Goal: Task Accomplishment & Management: Manage account settings

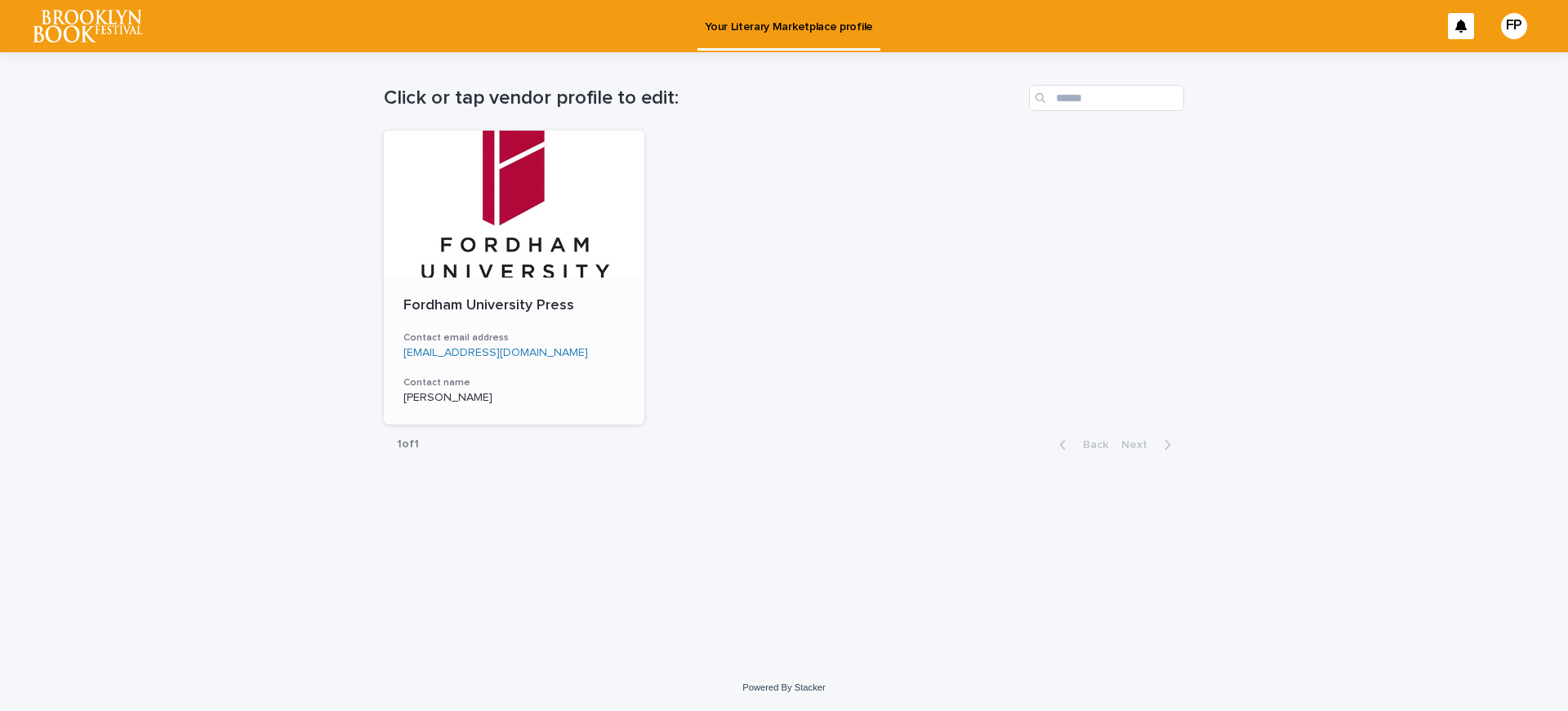
click at [495, 270] on div at bounding box center [514, 204] width 260 height 147
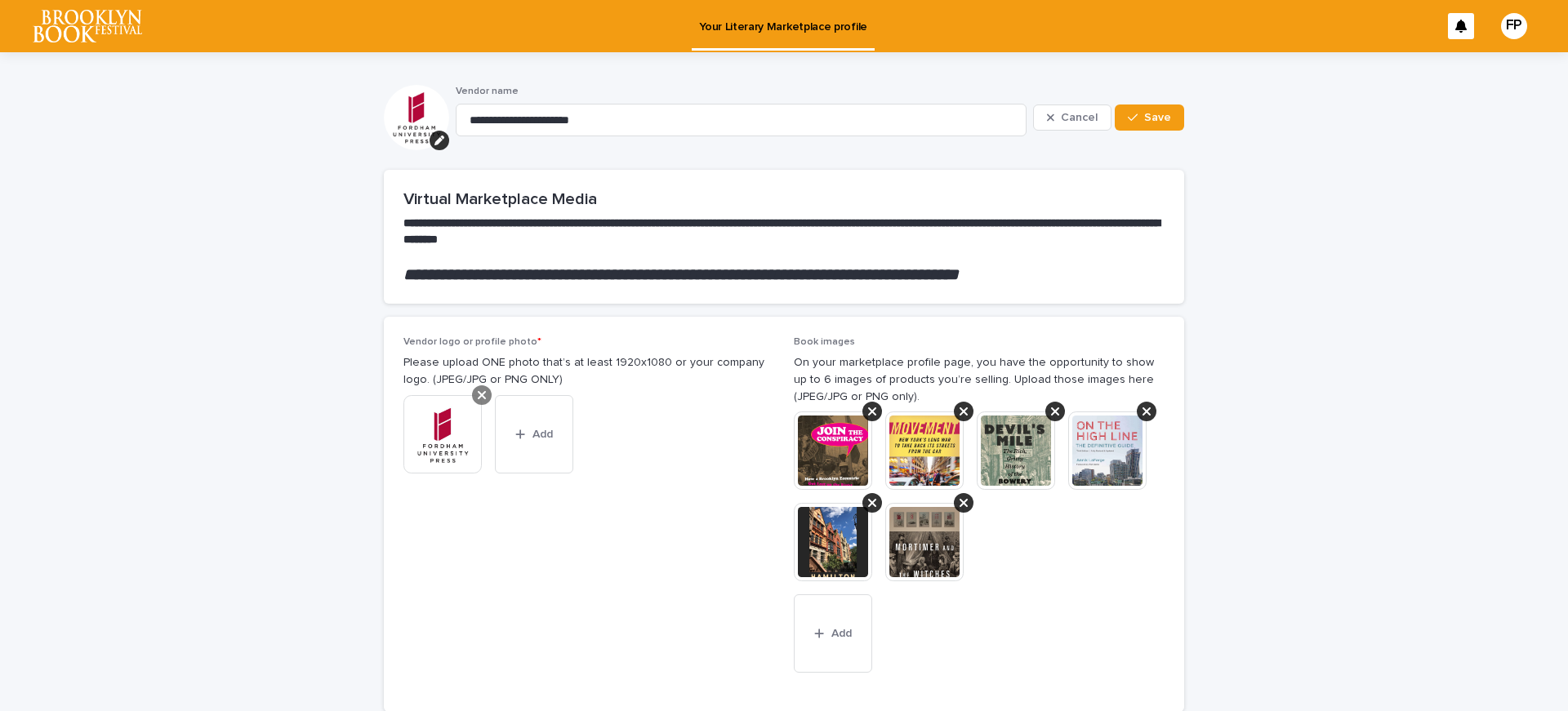
click at [478, 395] on icon at bounding box center [482, 395] width 8 height 8
click at [432, 407] on div "button" at bounding box center [432, 409] width 17 height 12
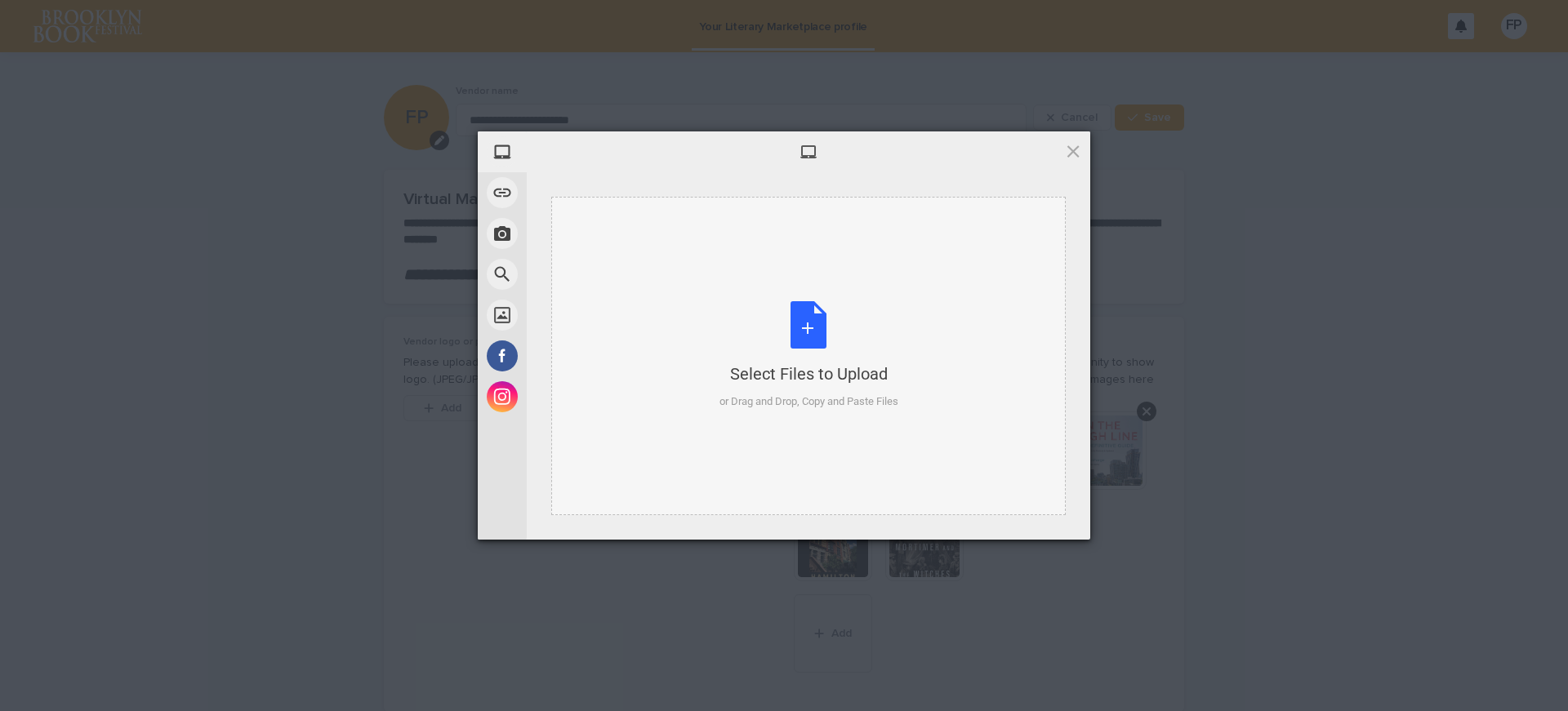
click at [839, 344] on div "Select Files to Upload or Drag and Drop, Copy and Paste Files" at bounding box center [808, 355] width 178 height 108
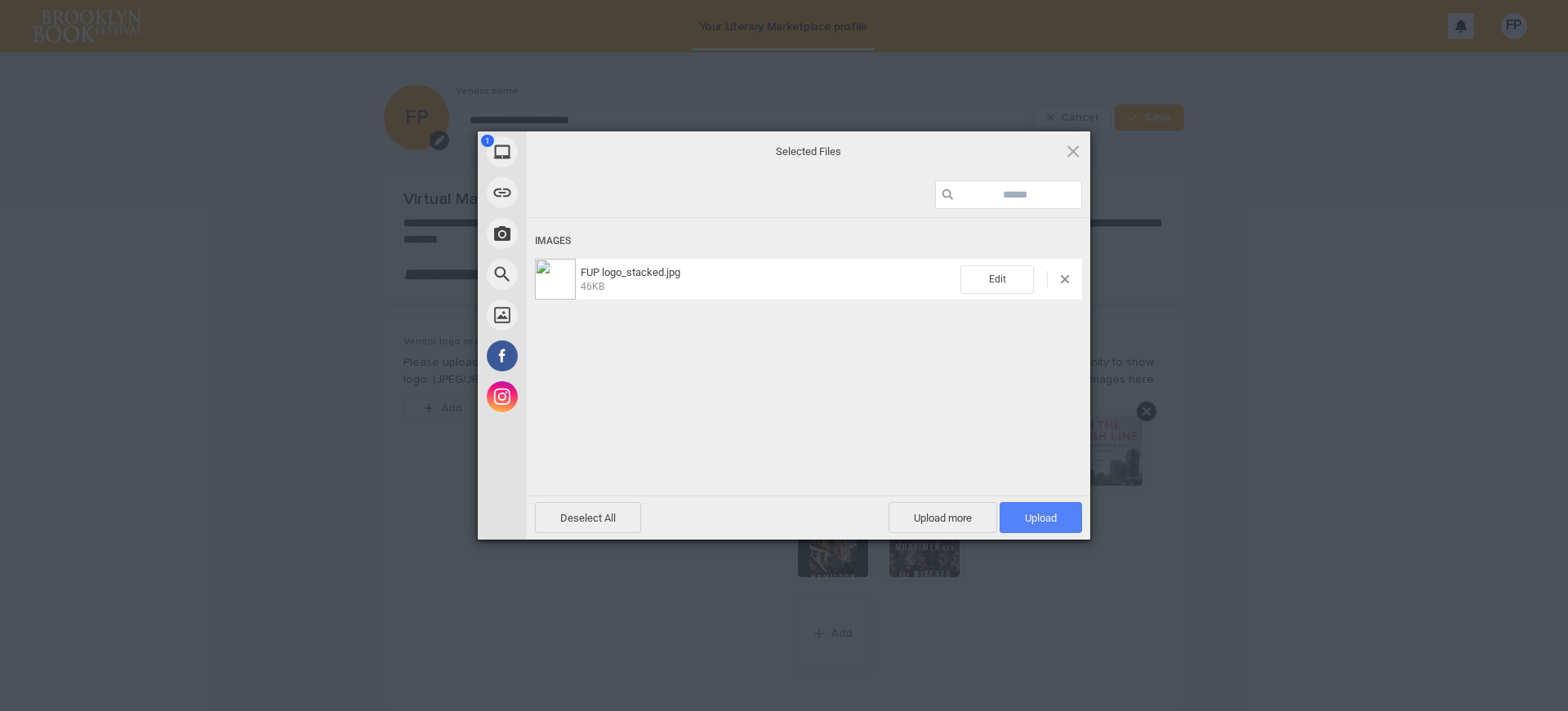
click at [1029, 521] on span "Upload 1" at bounding box center [1040, 518] width 32 height 13
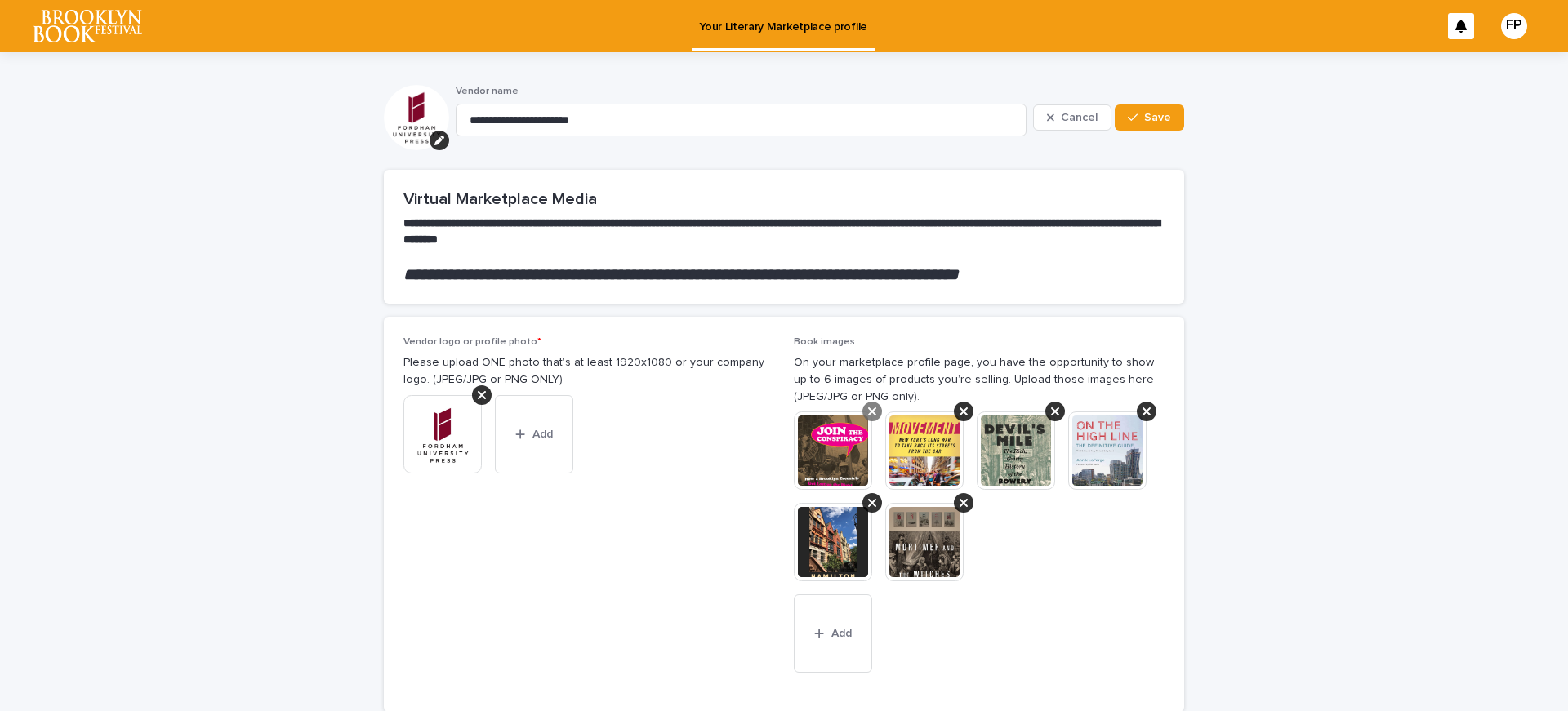
click at [868, 410] on icon at bounding box center [872, 412] width 8 height 8
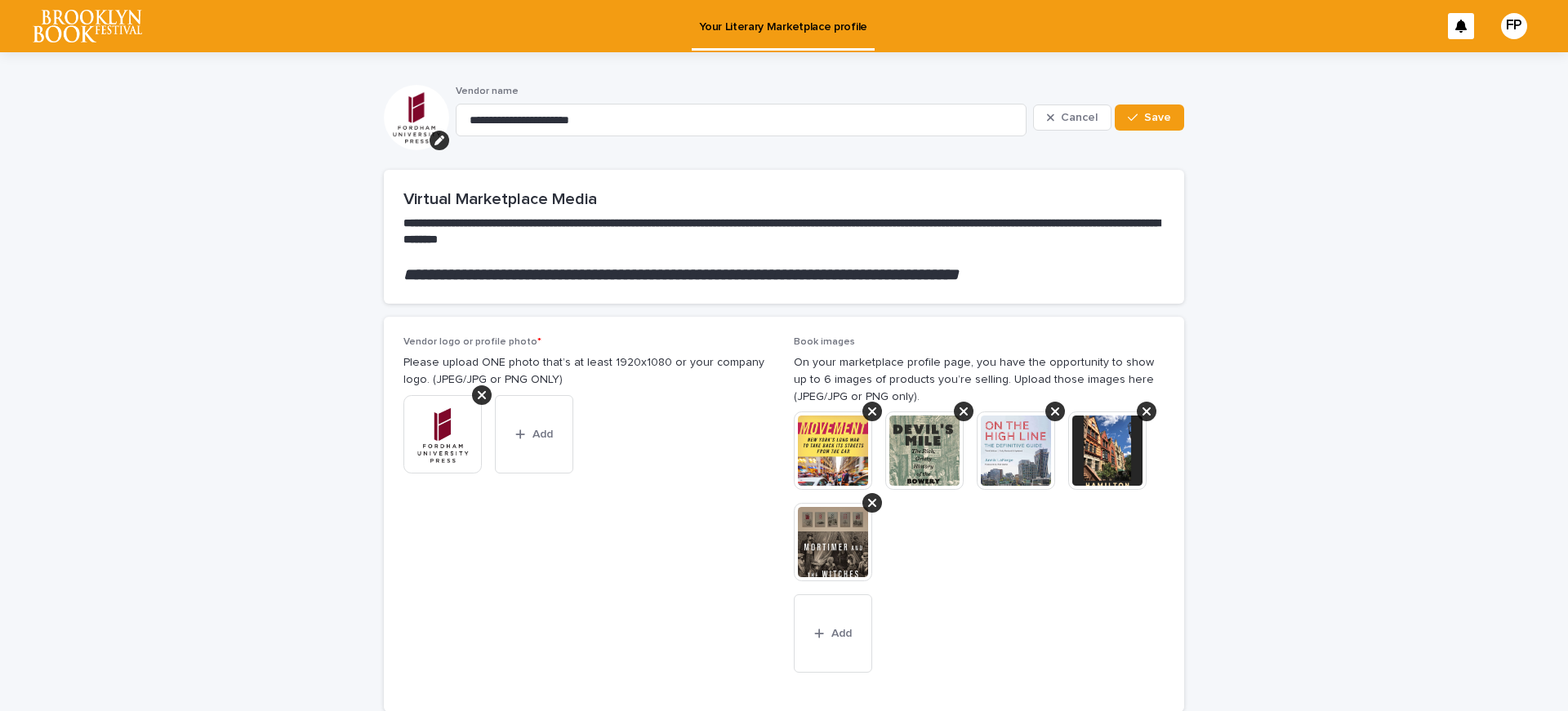
click at [868, 410] on icon at bounding box center [872, 412] width 8 height 8
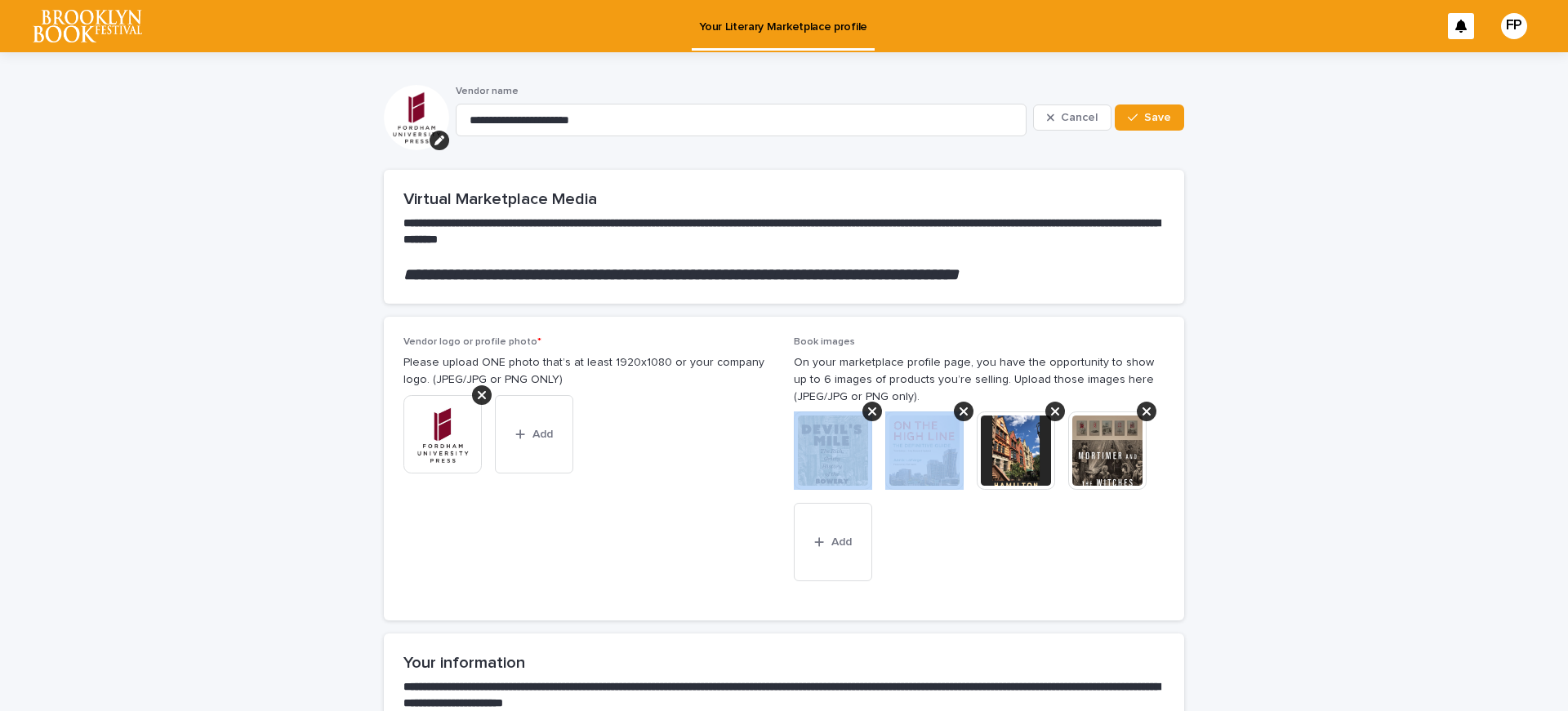
click at [868, 410] on icon at bounding box center [872, 412] width 8 height 8
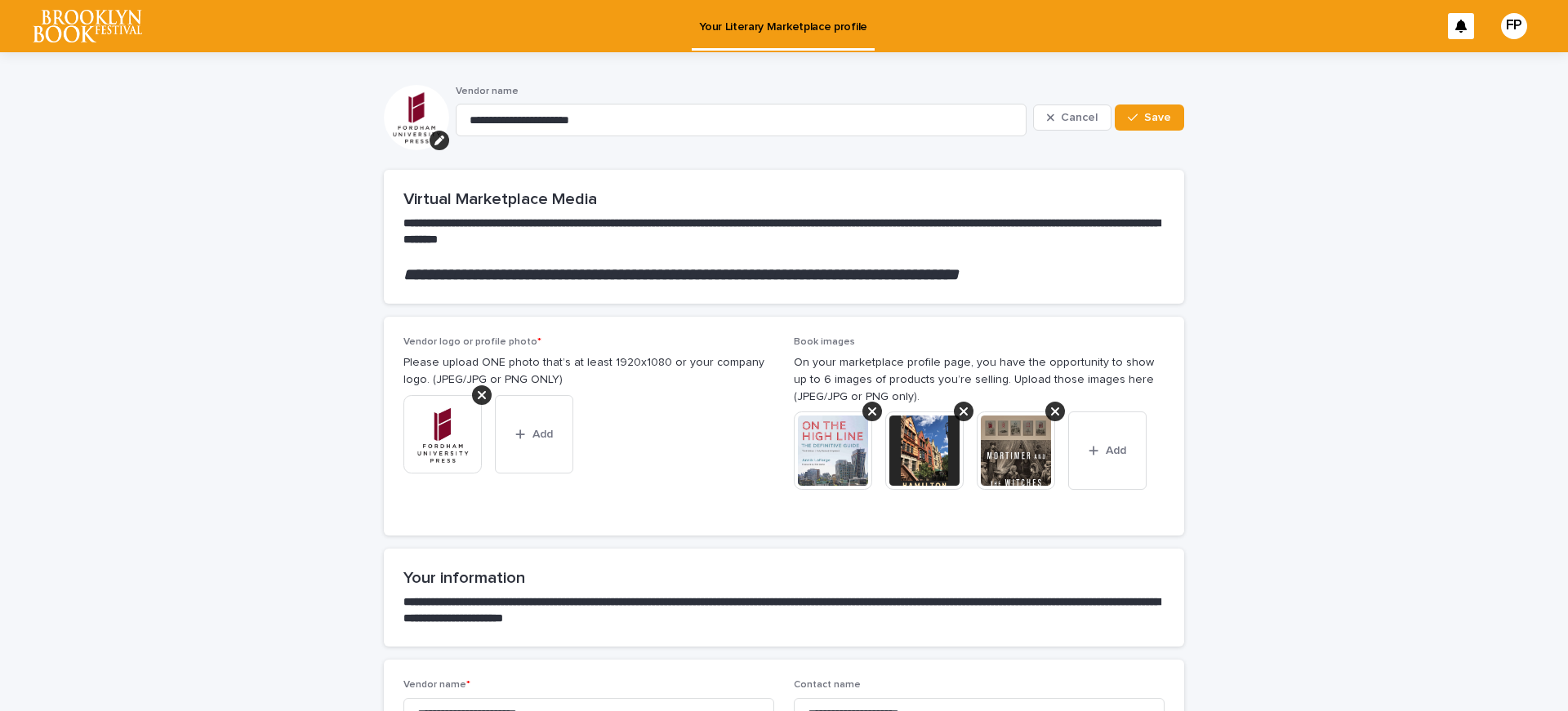
click at [868, 410] on icon at bounding box center [872, 412] width 8 height 8
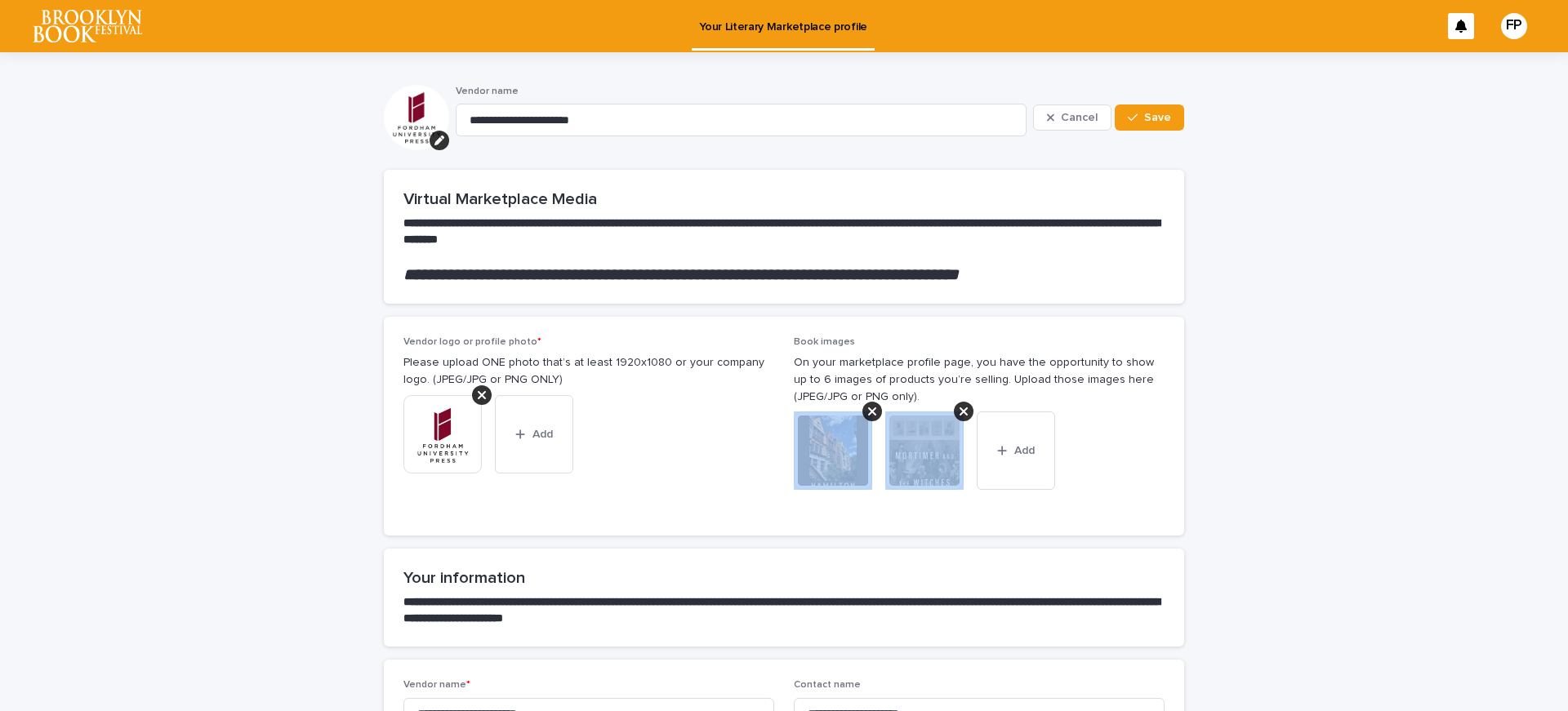
click at [868, 410] on icon at bounding box center [872, 412] width 8 height 8
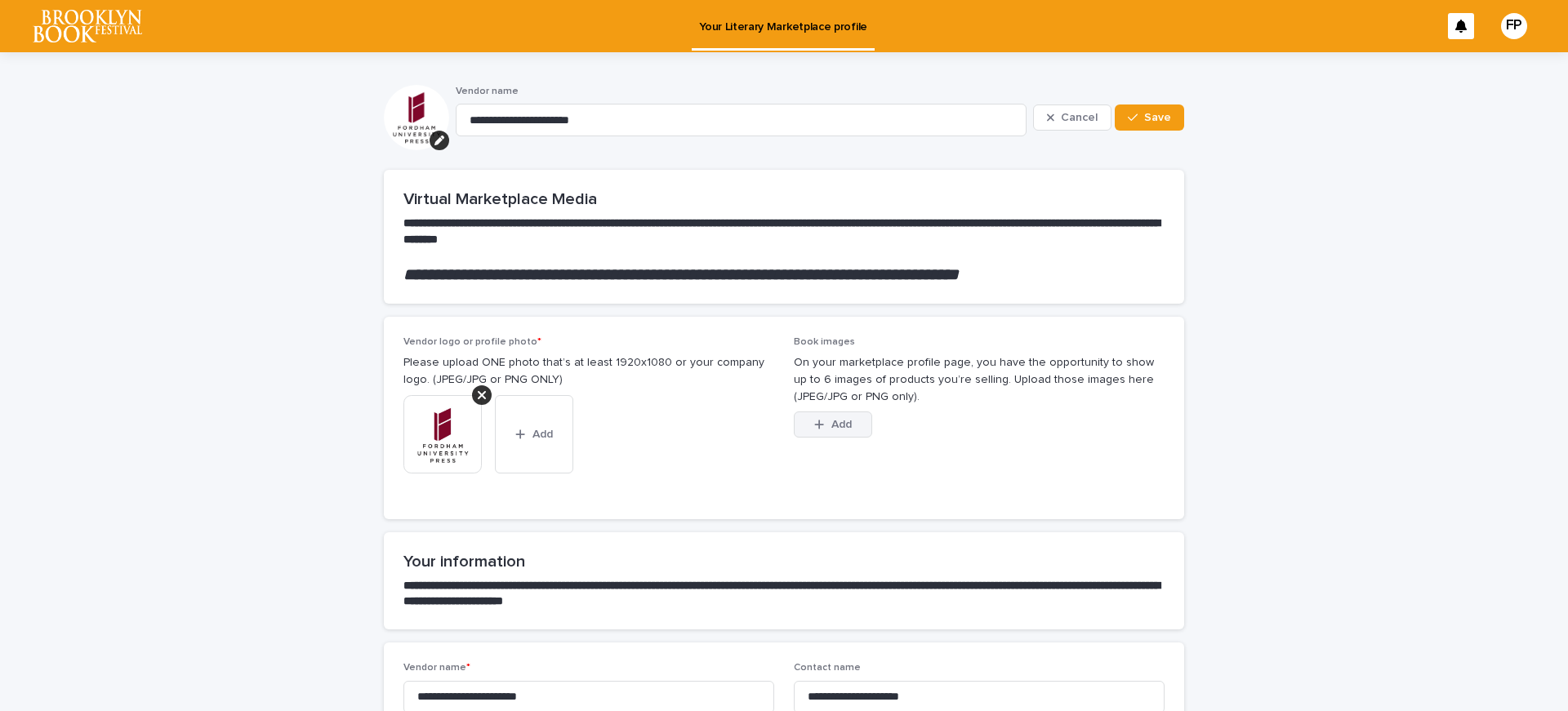
click at [816, 436] on button "Add" at bounding box center [833, 424] width 78 height 26
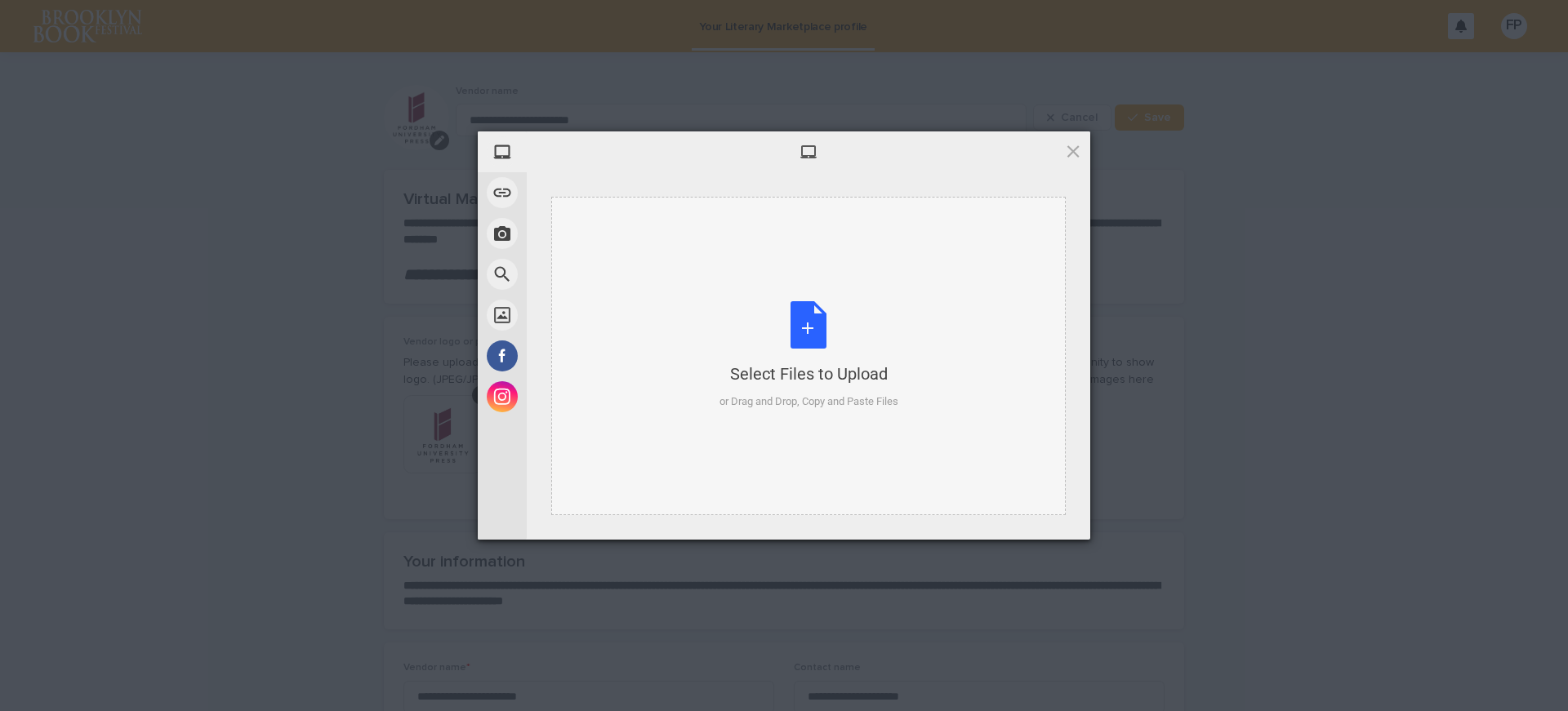
click at [806, 349] on div "Select Files to Upload or Drag and Drop, Copy and Paste Files" at bounding box center [808, 355] width 178 height 108
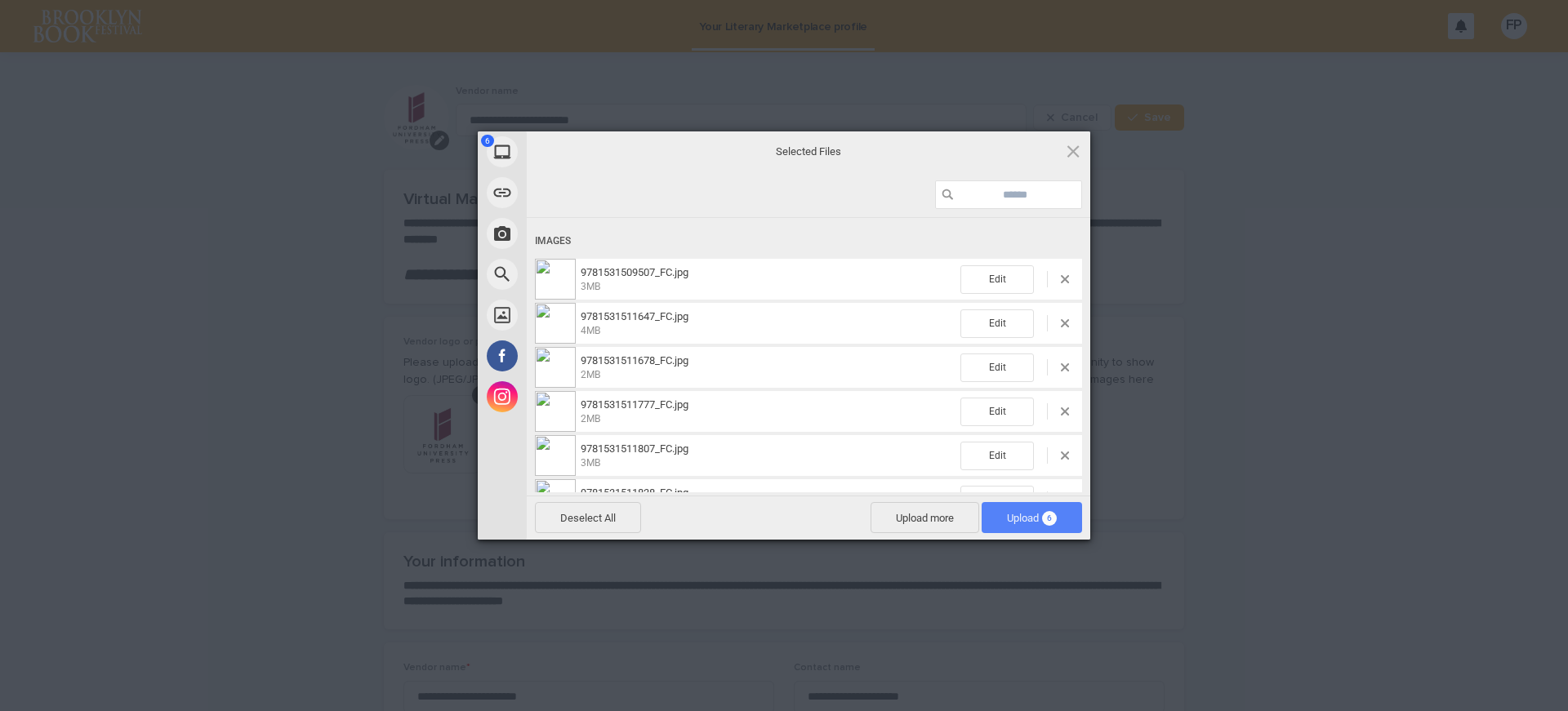
click at [1030, 518] on span "Upload 6" at bounding box center [1032, 518] width 50 height 13
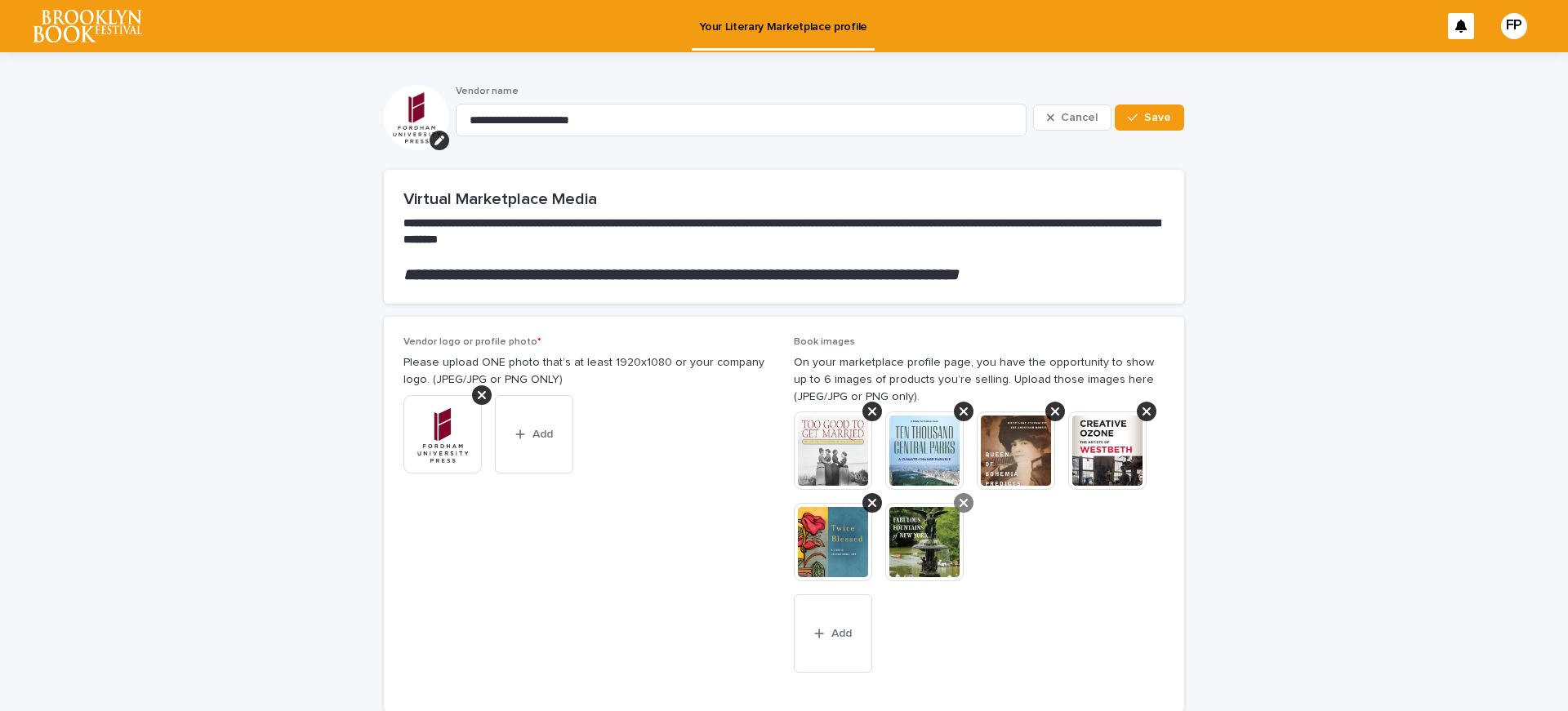
click at [961, 500] on icon at bounding box center [963, 503] width 8 height 8
click at [871, 503] on div at bounding box center [872, 503] width 20 height 20
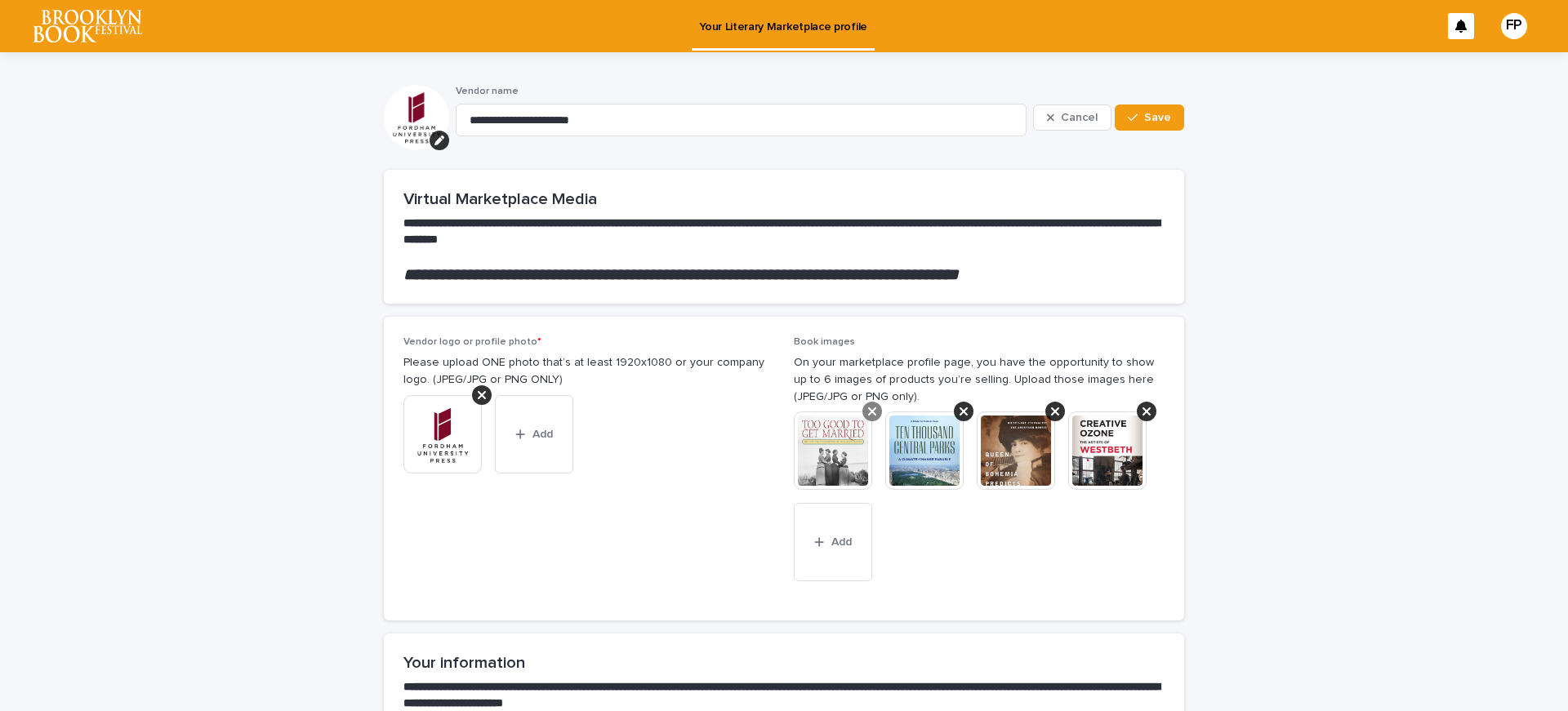
click at [868, 410] on icon at bounding box center [872, 411] width 8 height 13
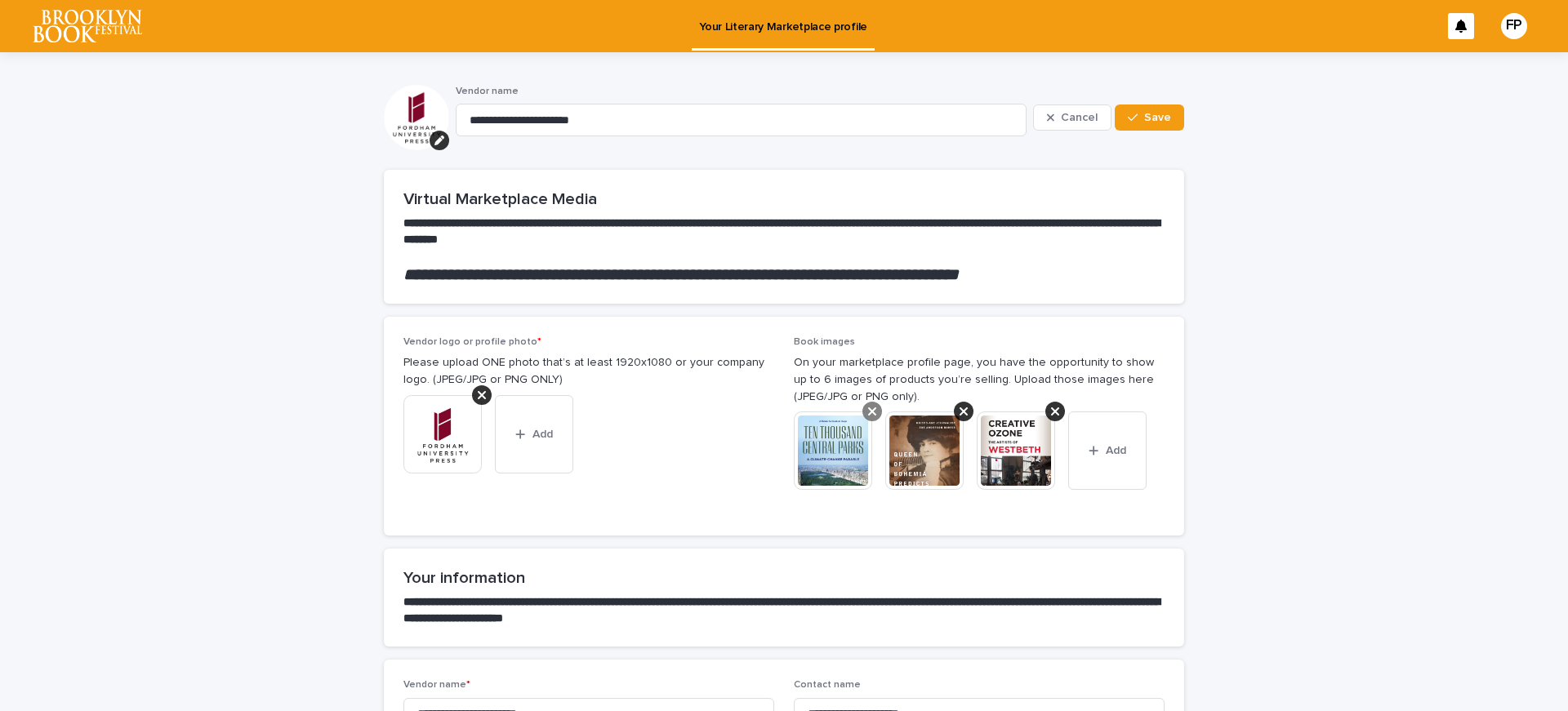
click at [866, 420] on div at bounding box center [872, 412] width 20 height 20
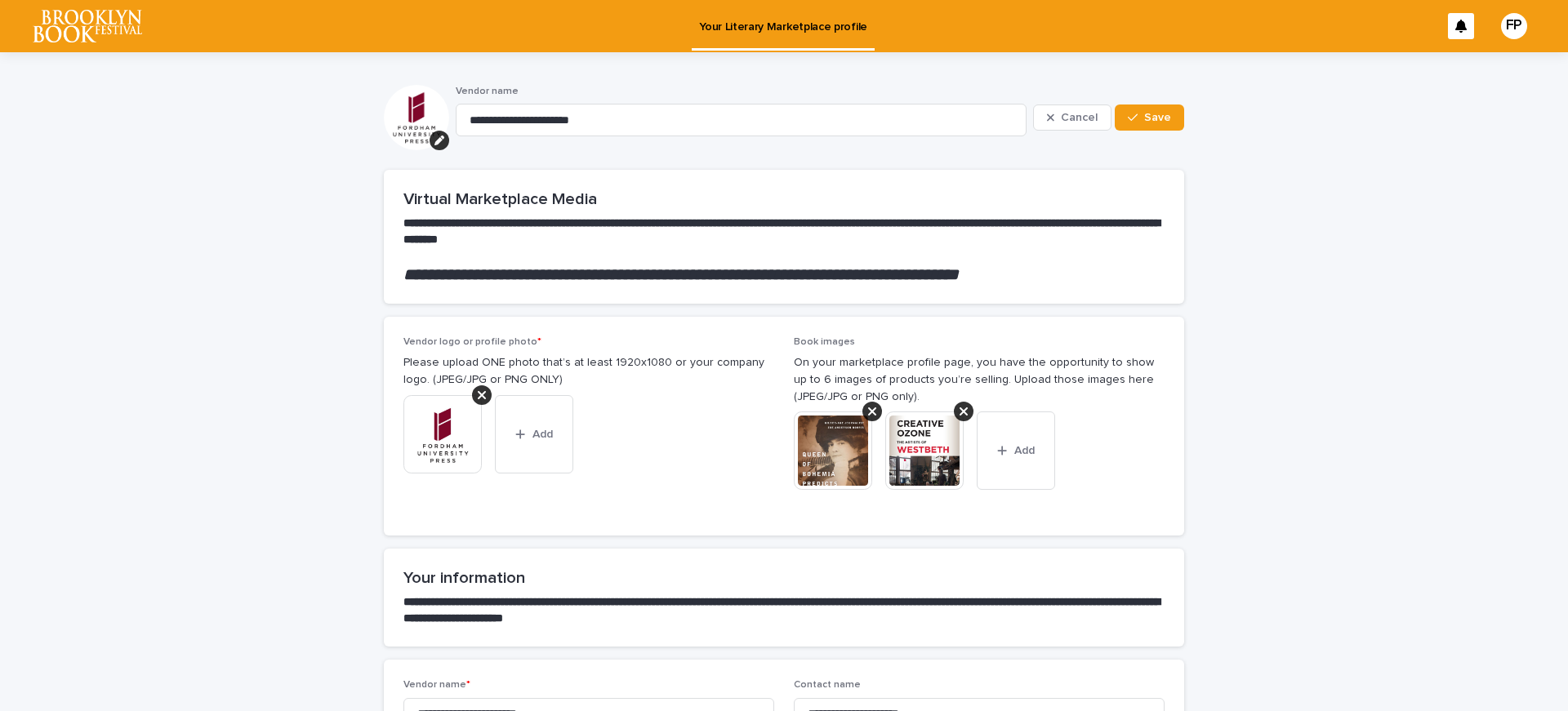
click at [877, 415] on div at bounding box center [840, 451] width 92 height 78
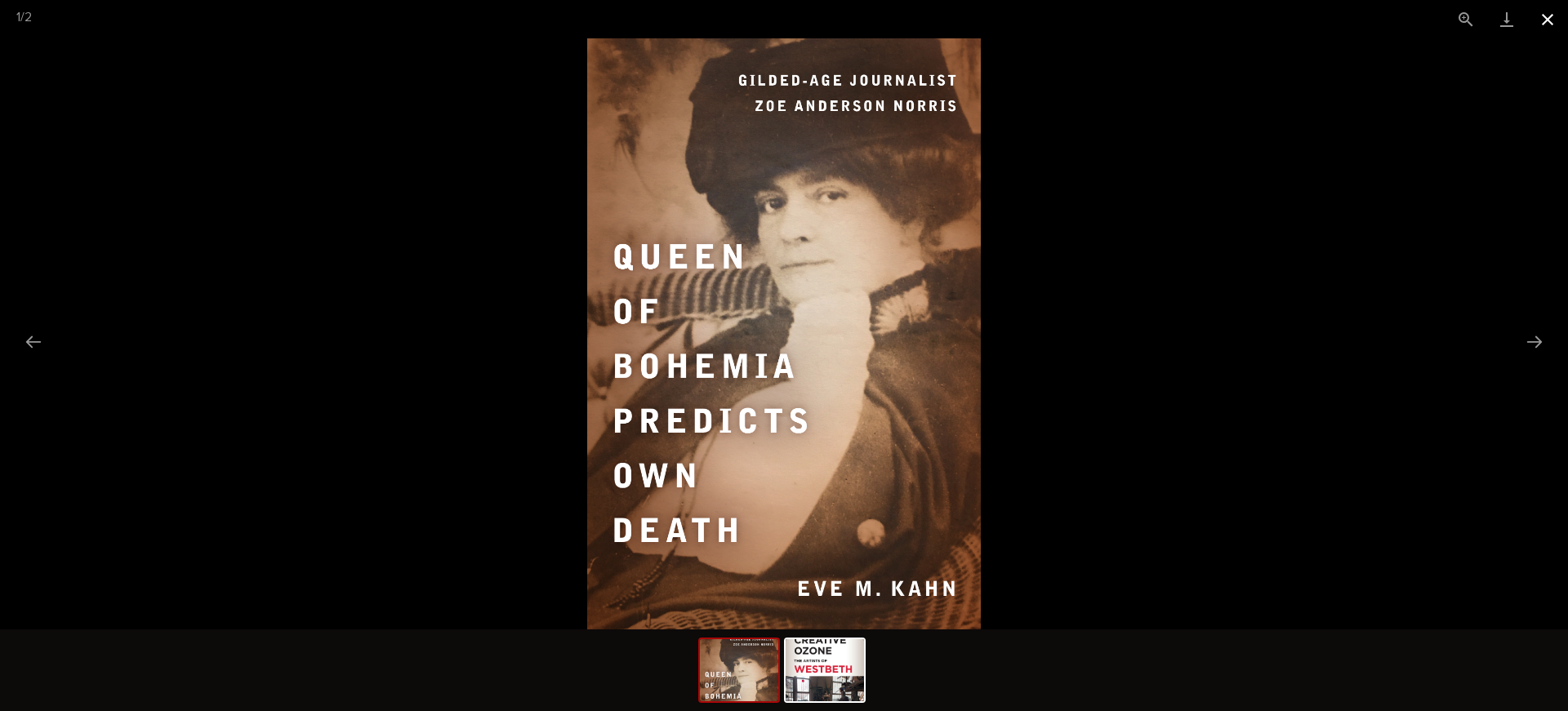
click at [1556, 29] on button "Close gallery" at bounding box center [1548, 19] width 41 height 38
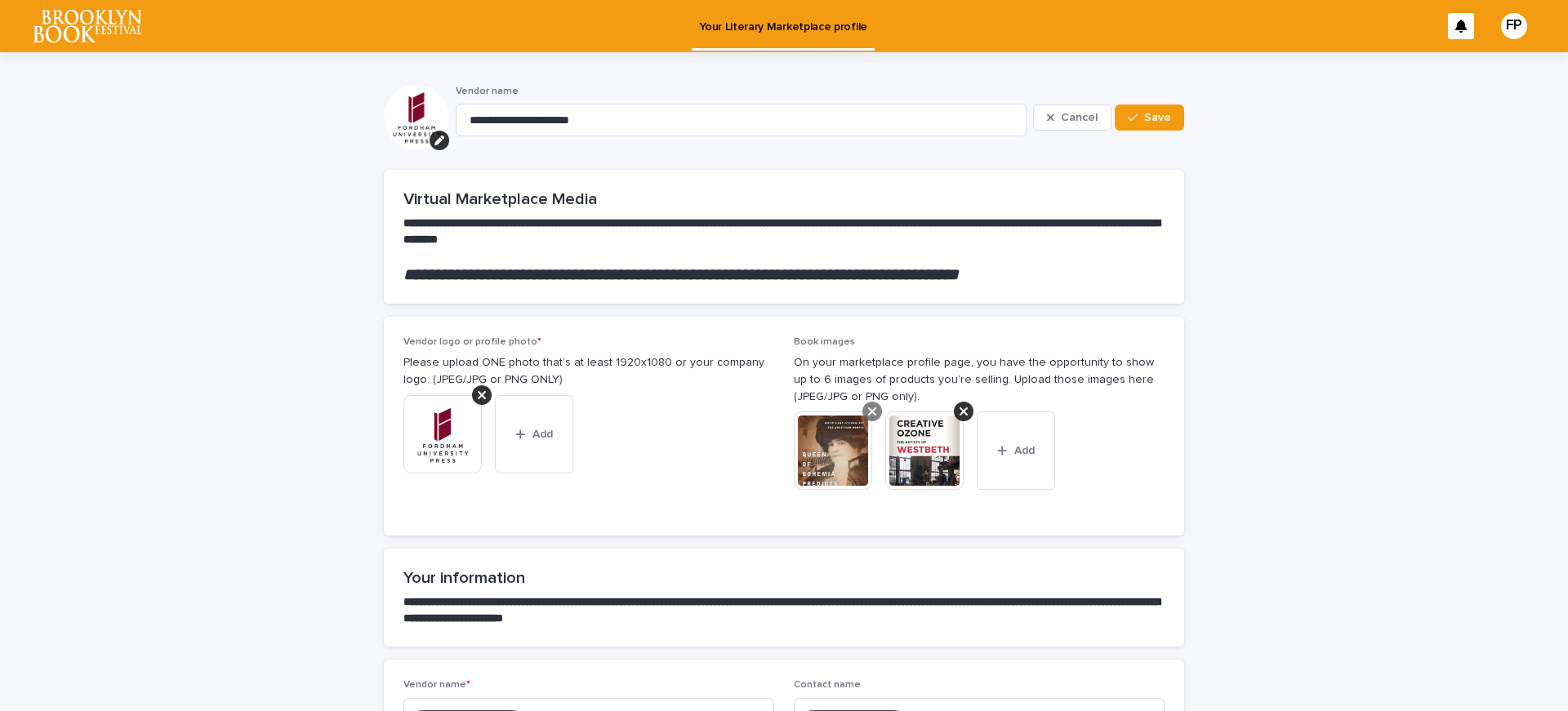
click at [862, 409] on div at bounding box center [872, 412] width 20 height 20
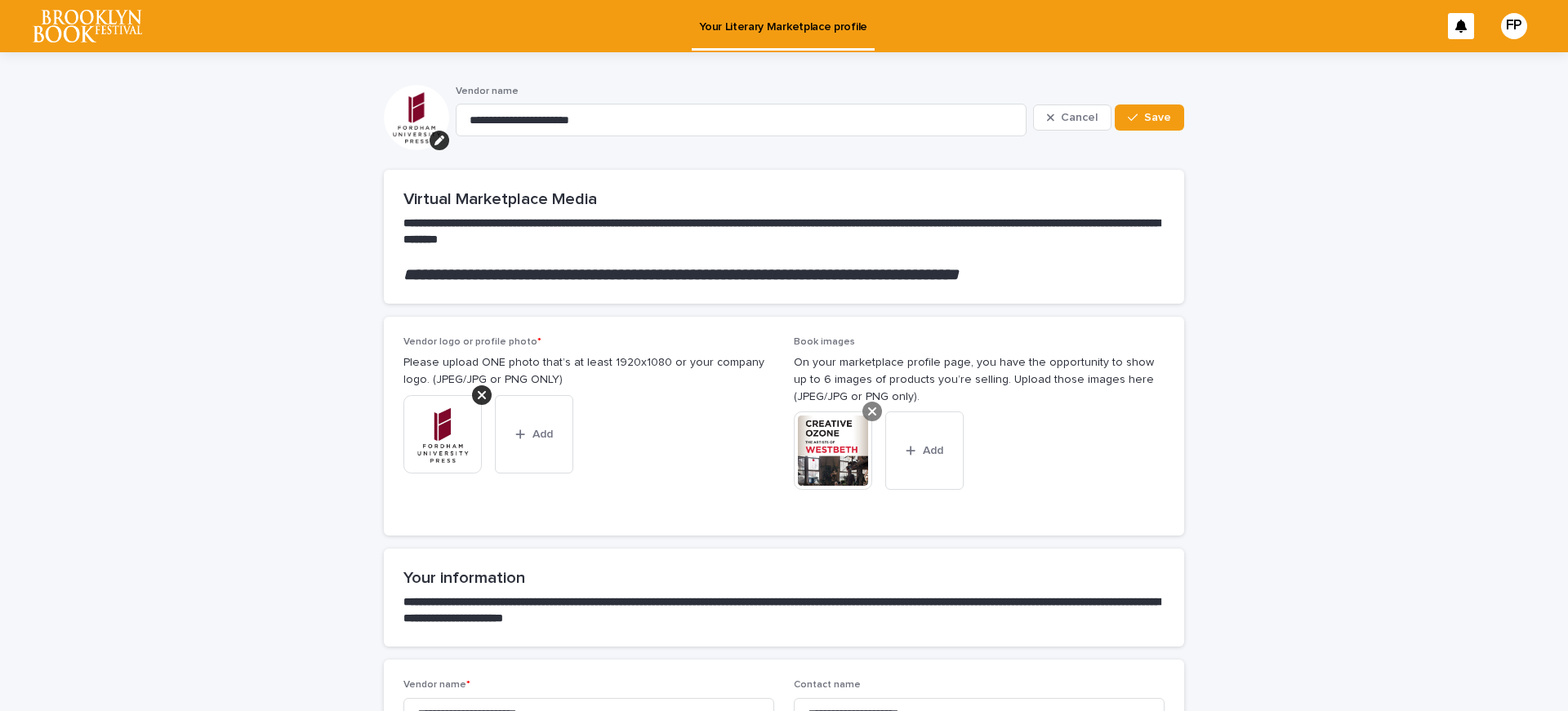
click at [868, 413] on icon at bounding box center [872, 412] width 8 height 8
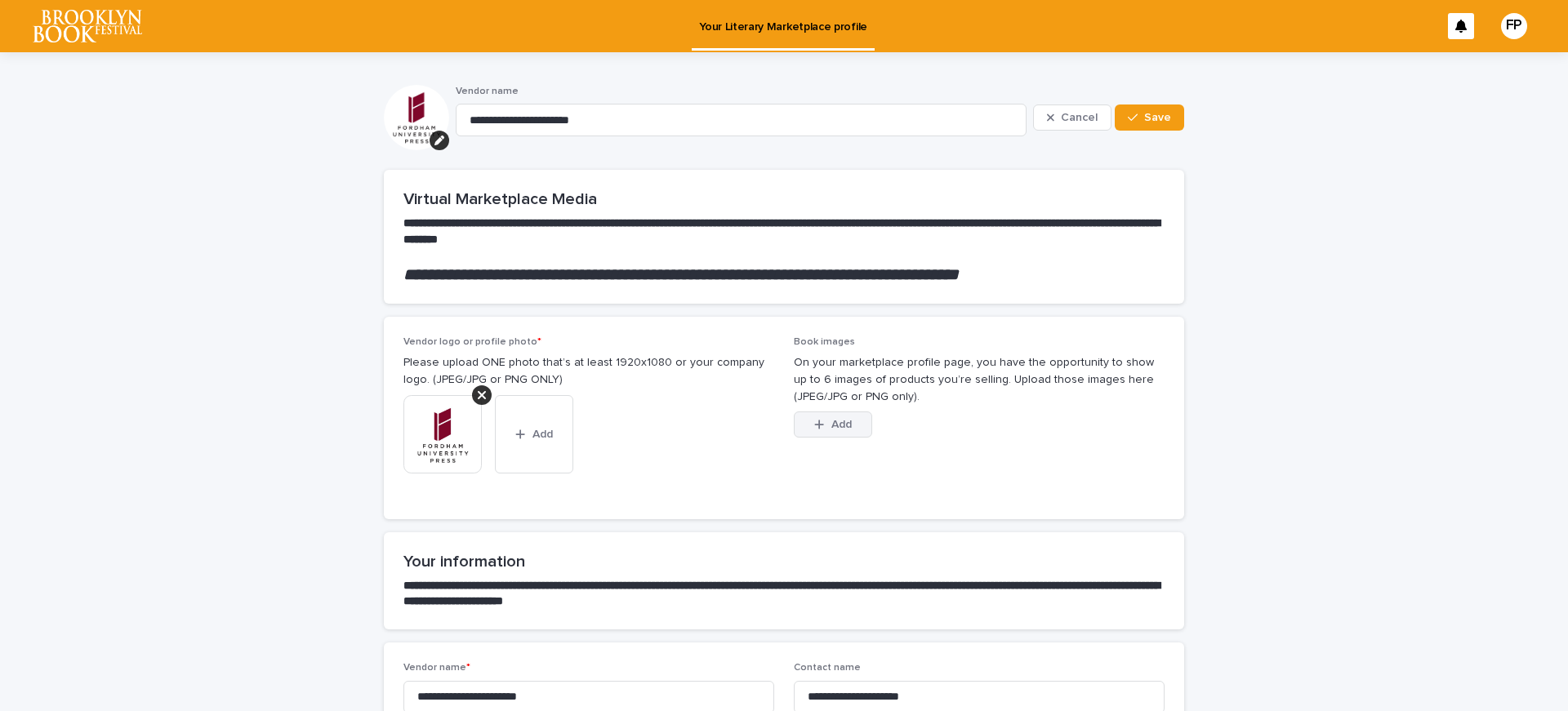
click at [853, 423] on button "Add" at bounding box center [833, 424] width 78 height 26
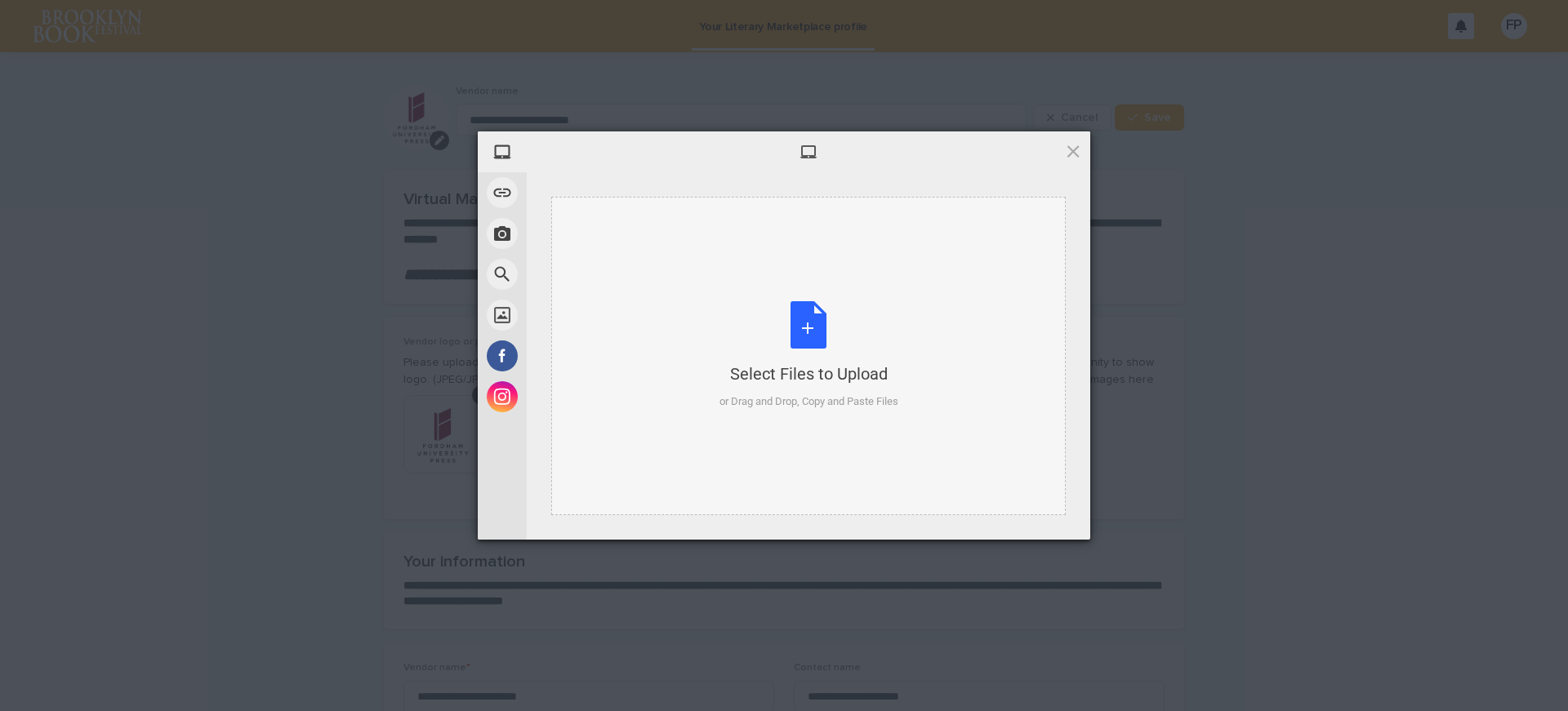
click at [831, 383] on div "Select Files to Upload" at bounding box center [808, 374] width 178 height 22
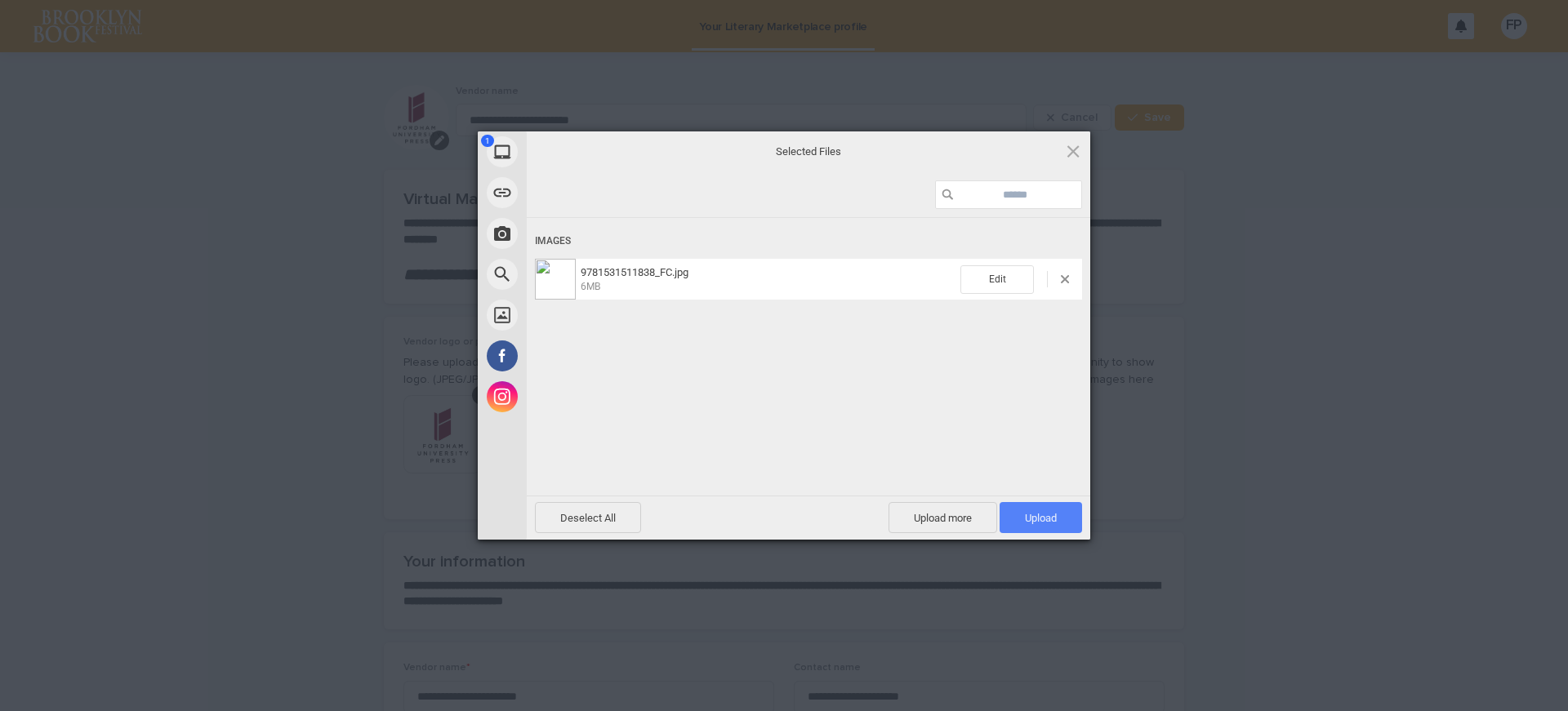
click at [1029, 512] on span "Upload 1" at bounding box center [1040, 518] width 32 height 13
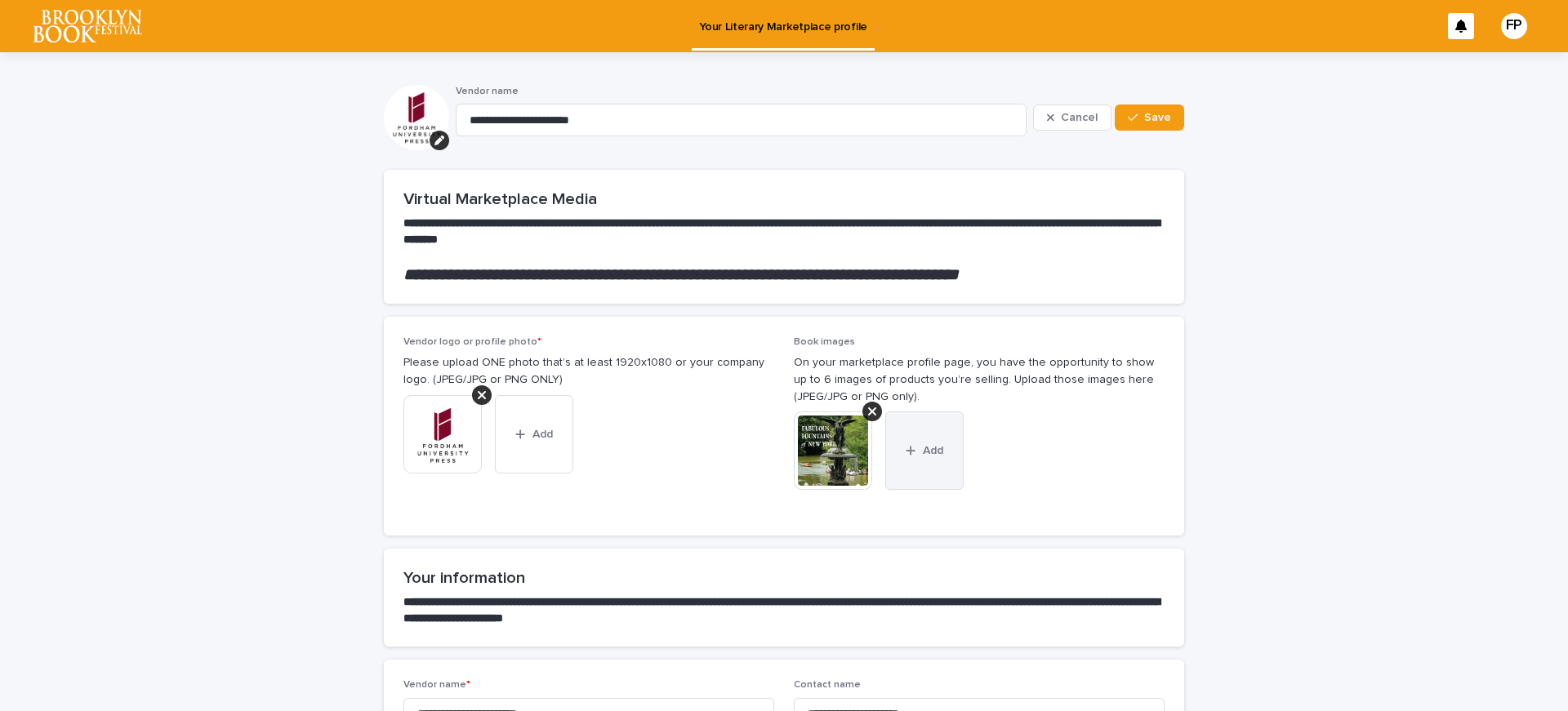
click at [921, 457] on button "Add" at bounding box center [924, 451] width 78 height 78
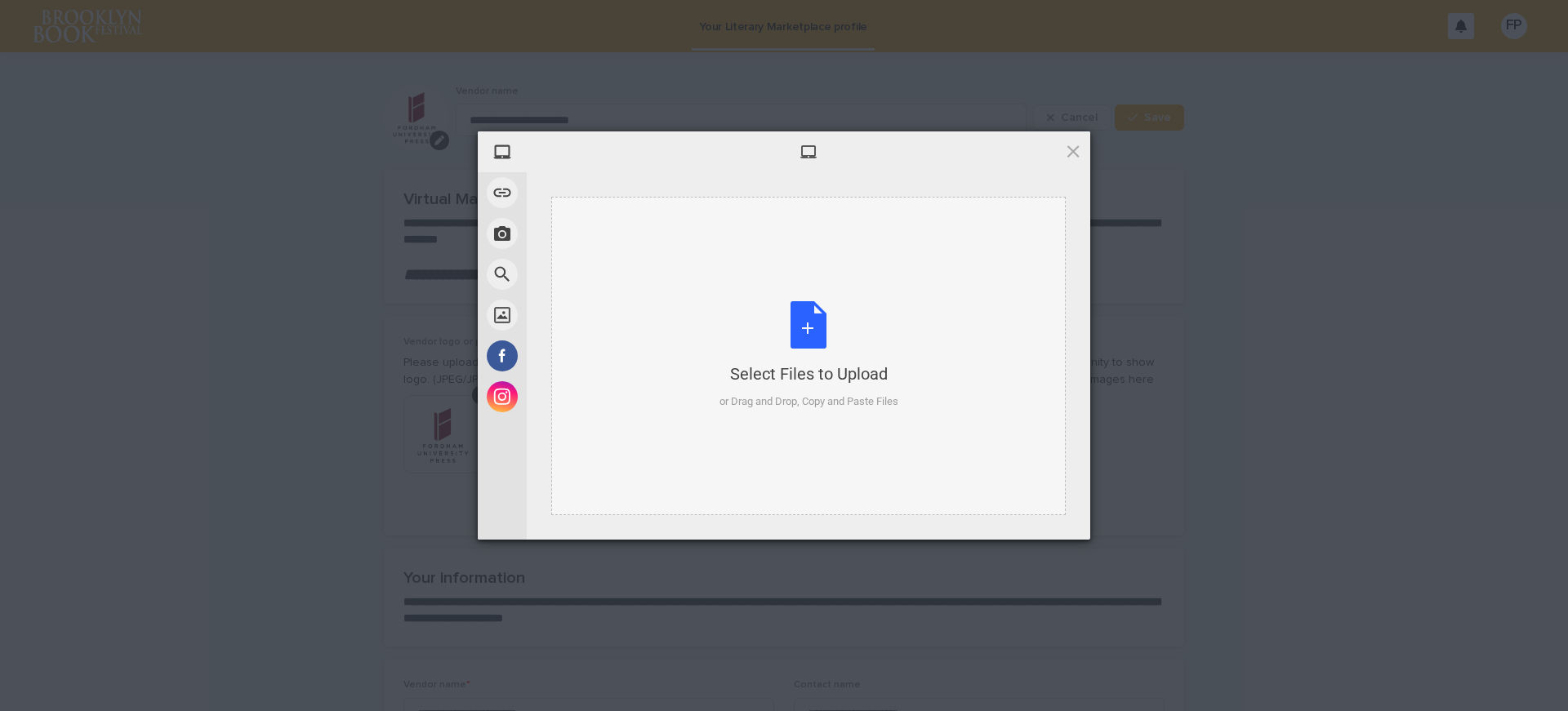
click at [801, 360] on div "Select Files to Upload or Drag and Drop, Copy and Paste Files" at bounding box center [808, 355] width 178 height 108
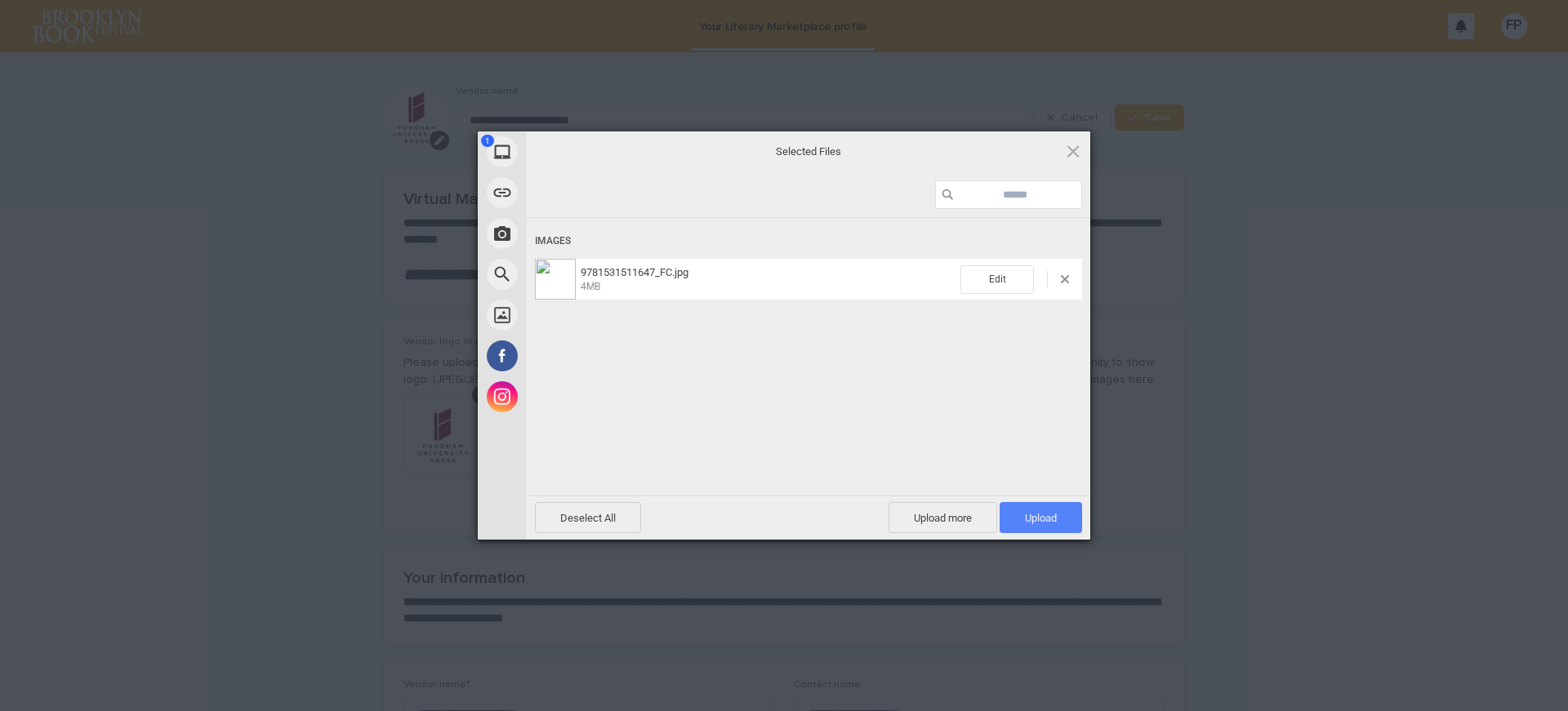
click at [1012, 512] on span "Upload 1" at bounding box center [1040, 518] width 83 height 31
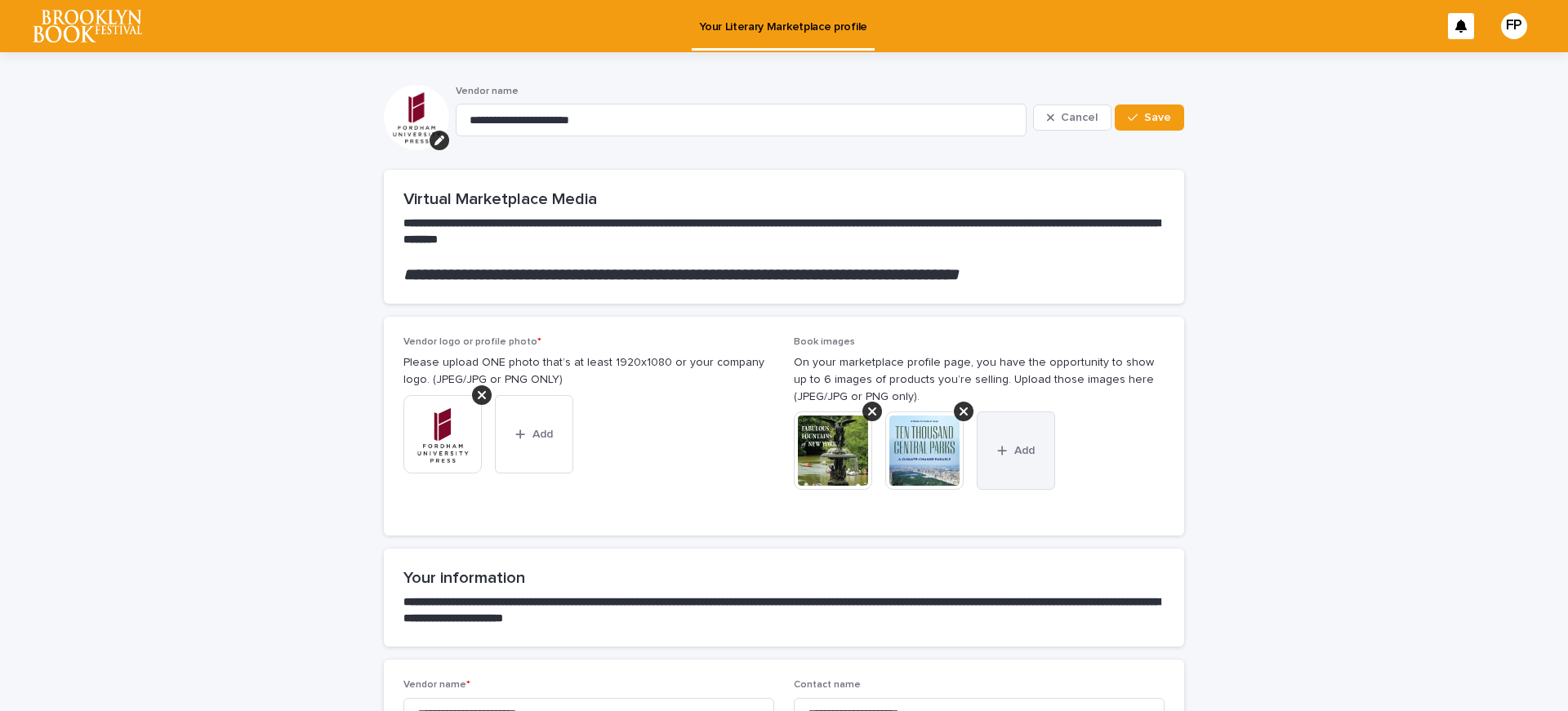
click at [1001, 441] on button "Add" at bounding box center [1016, 451] width 78 height 78
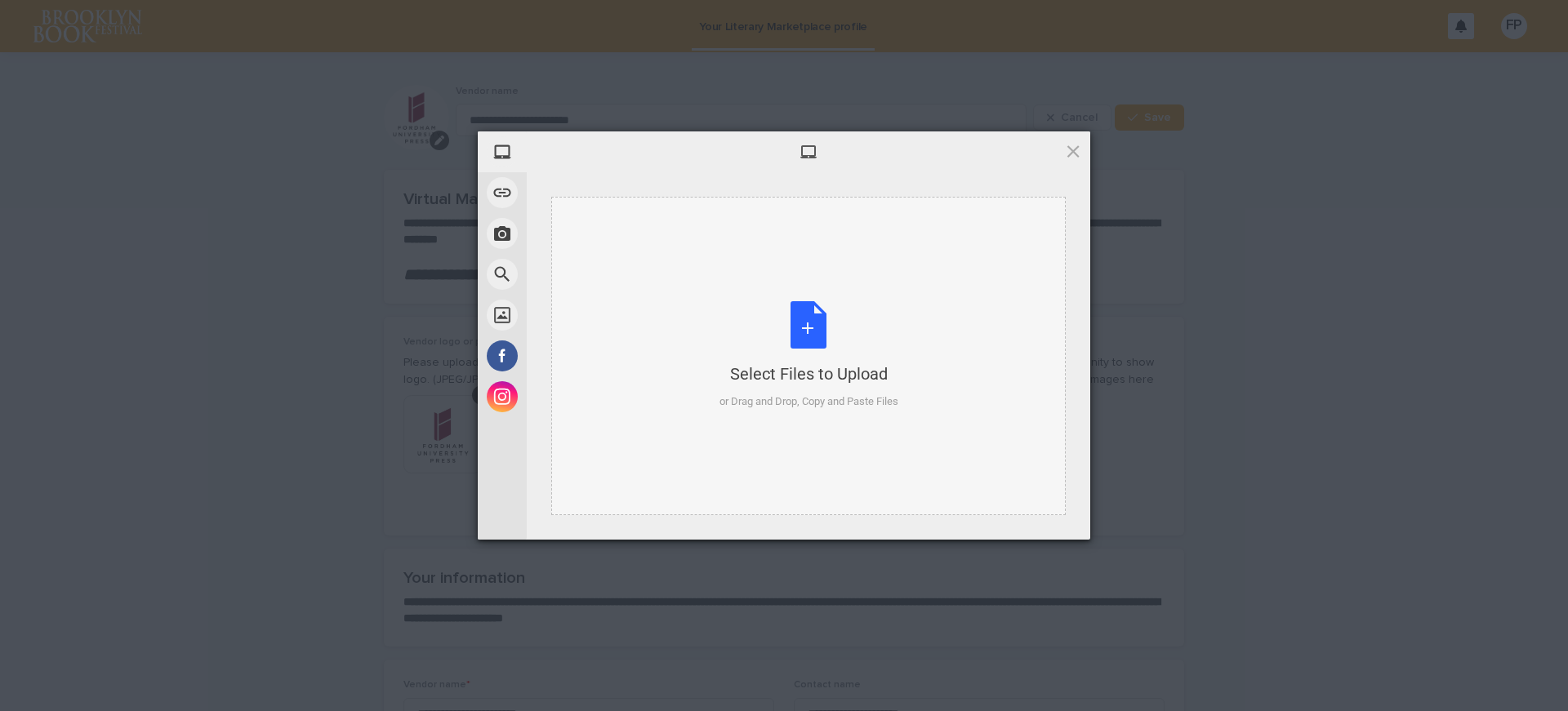
click at [805, 334] on div "Select Files to Upload or Drag and Drop, Copy and Paste Files" at bounding box center [808, 355] width 178 height 108
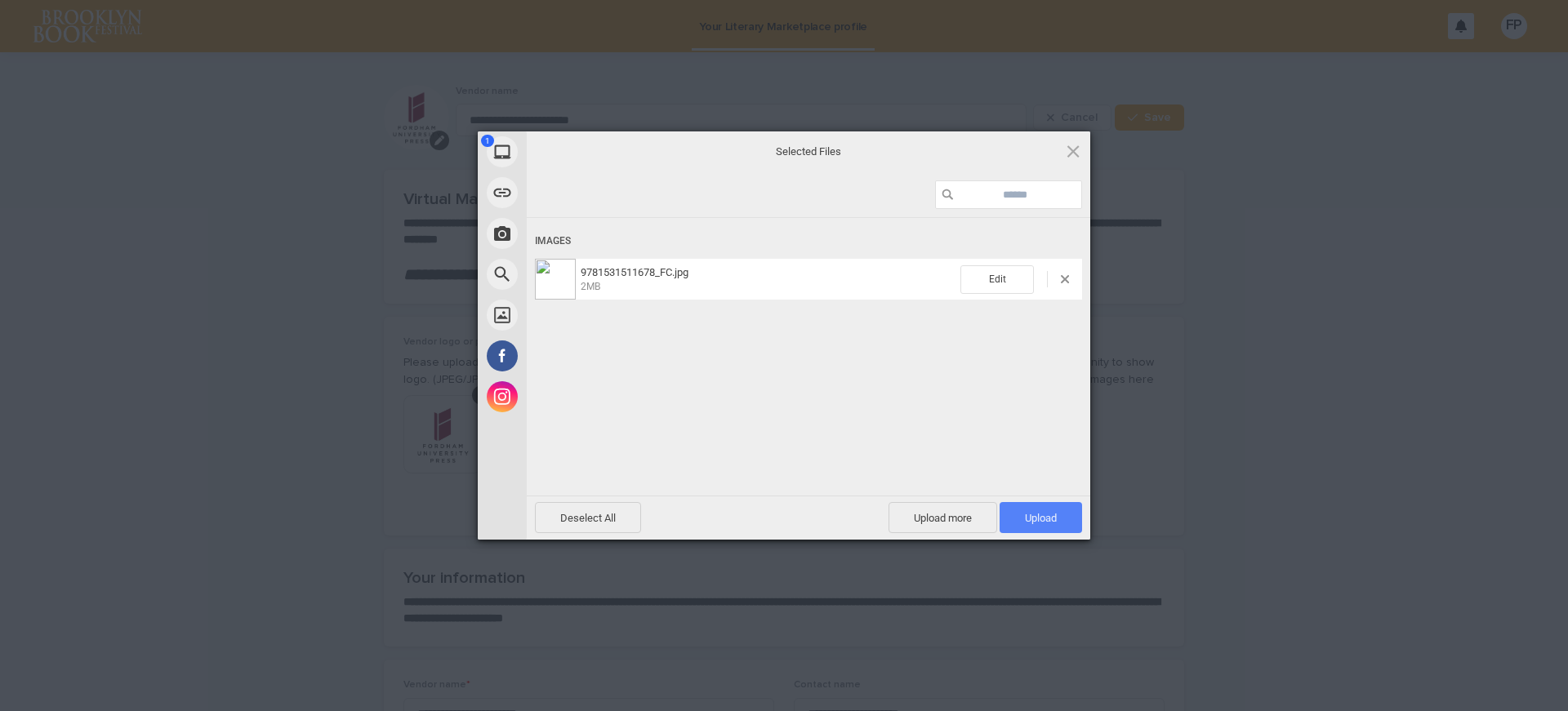
click at [1016, 518] on span "Upload 1" at bounding box center [1040, 518] width 83 height 31
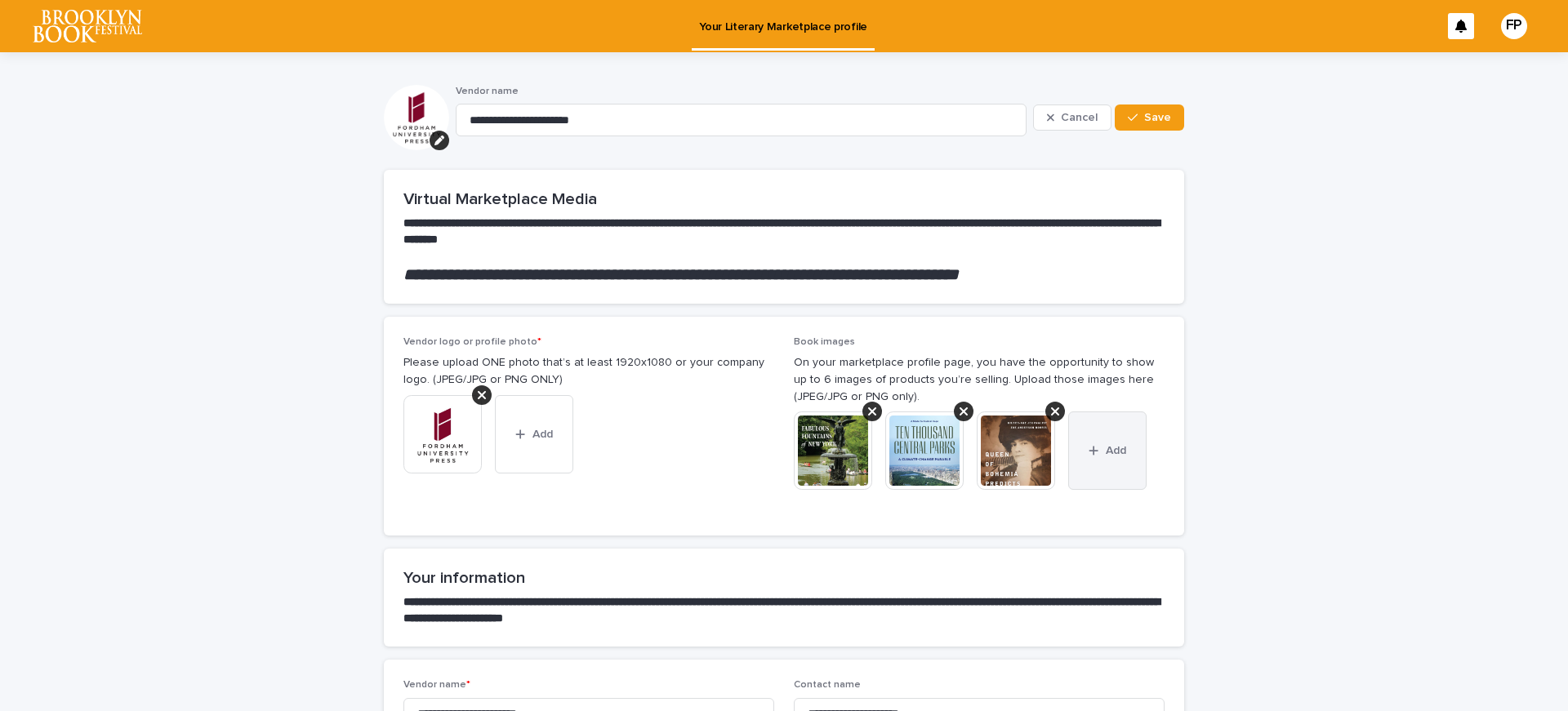
click at [1097, 452] on div "button" at bounding box center [1096, 451] width 17 height 12
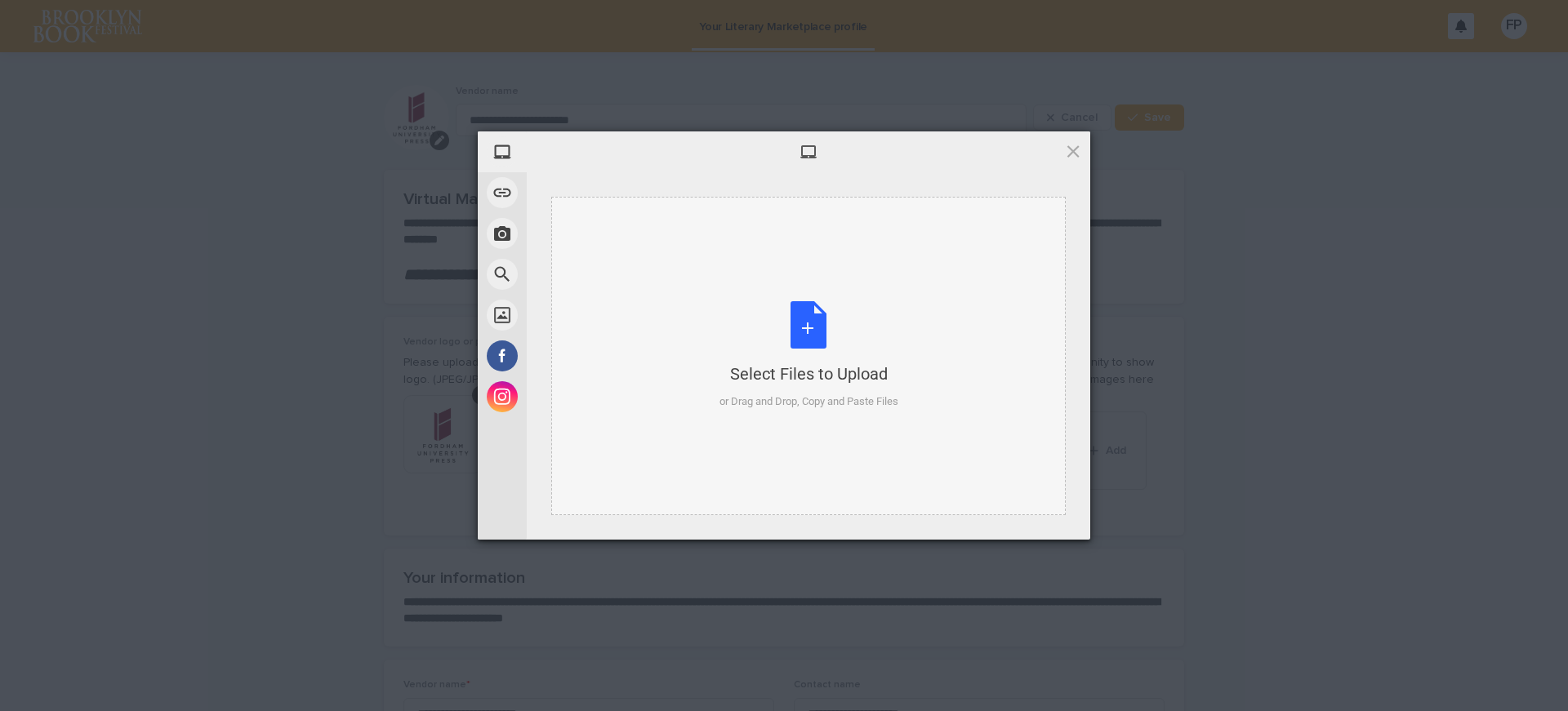
click at [814, 344] on div "Select Files to Upload or Drag and Drop, Copy and Paste Files" at bounding box center [808, 355] width 178 height 108
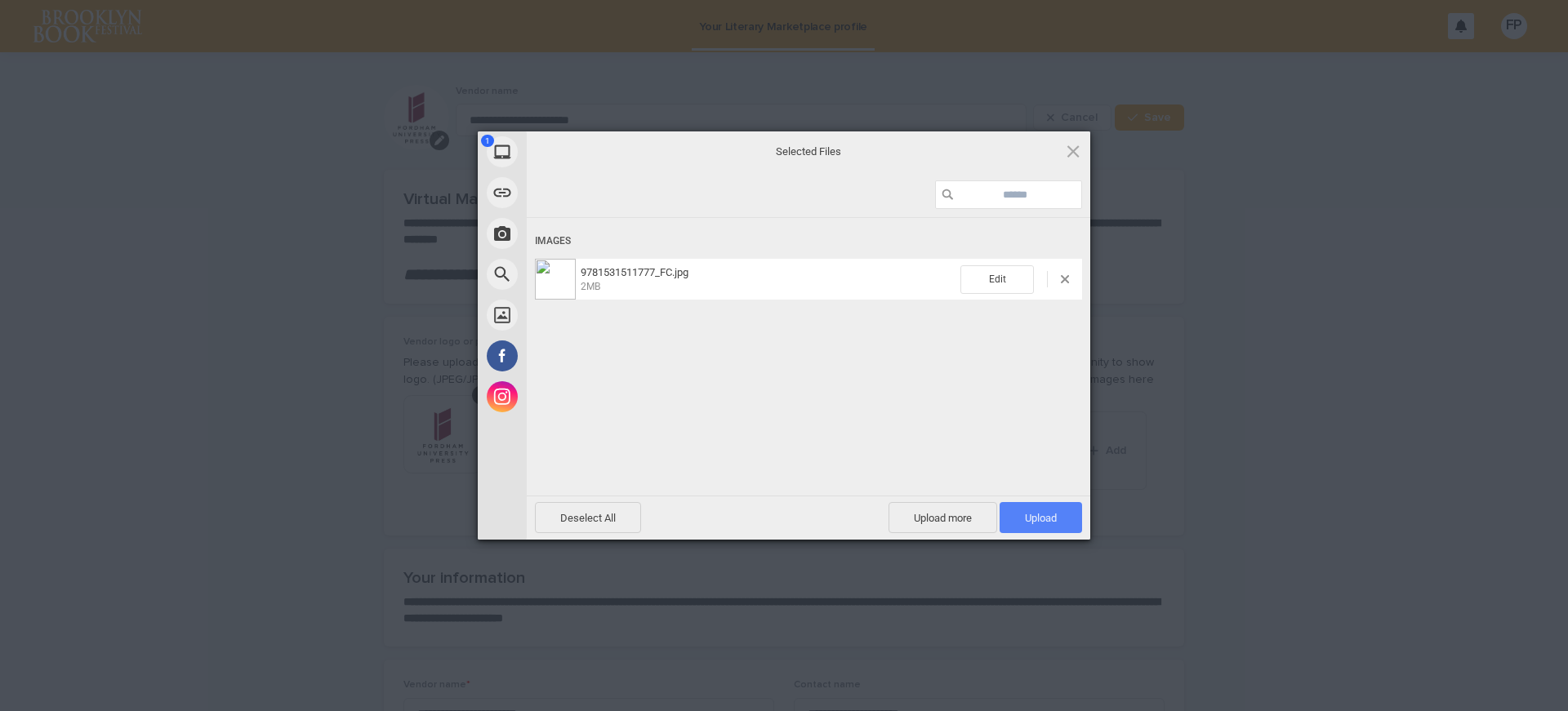
click at [1032, 516] on span "Upload 1" at bounding box center [1040, 518] width 32 height 13
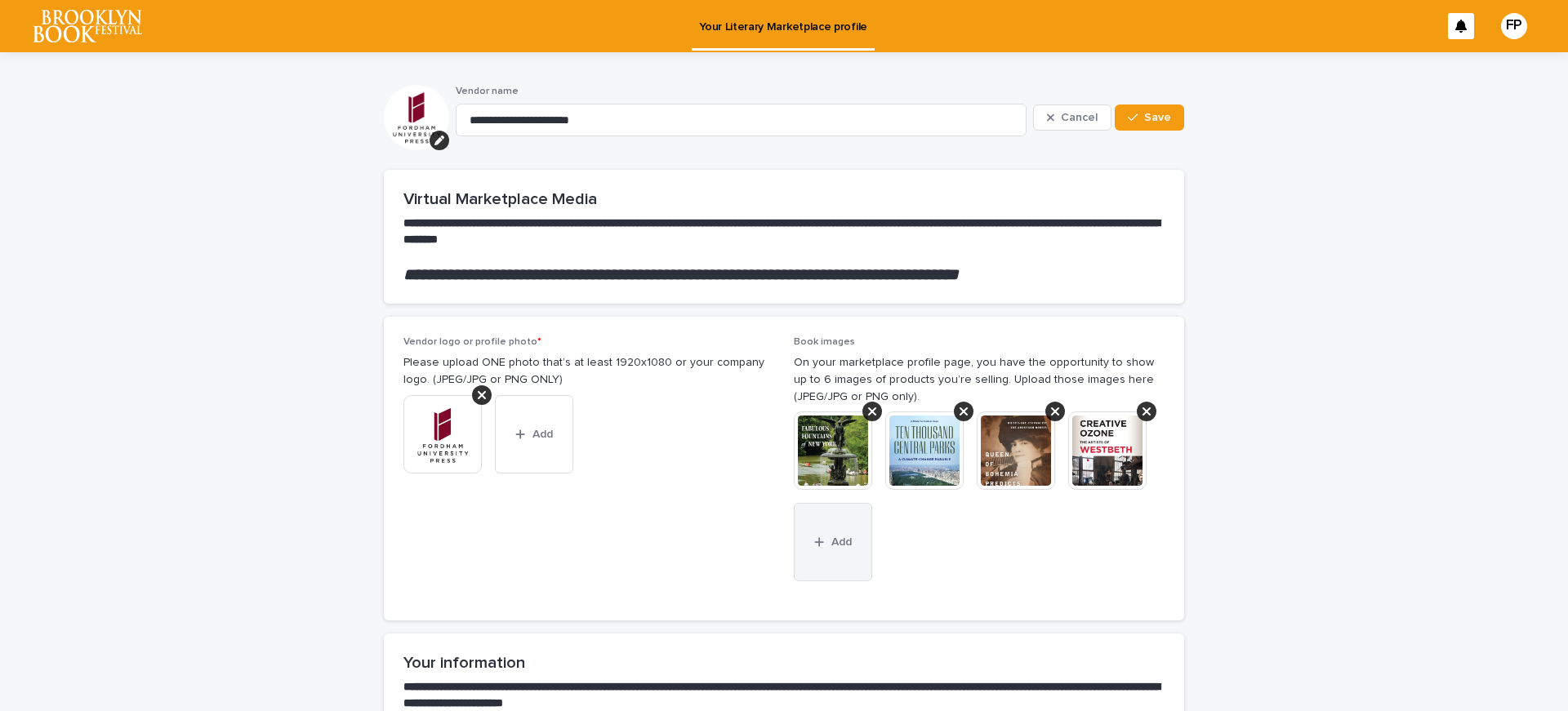
click at [822, 560] on button "Add" at bounding box center [833, 542] width 78 height 78
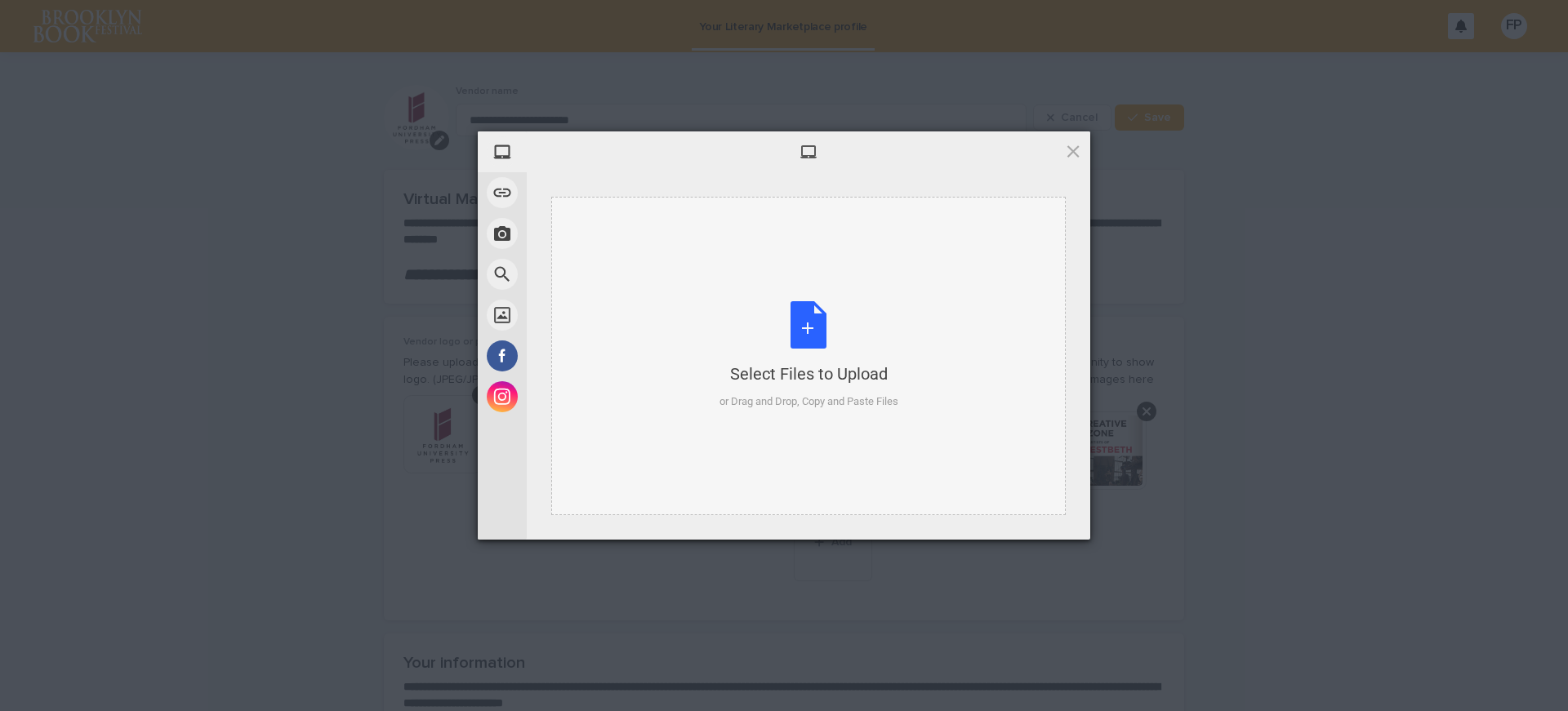
click at [811, 392] on div "Select Files to Upload or Drag and Drop, Copy and Paste Files" at bounding box center [808, 355] width 178 height 108
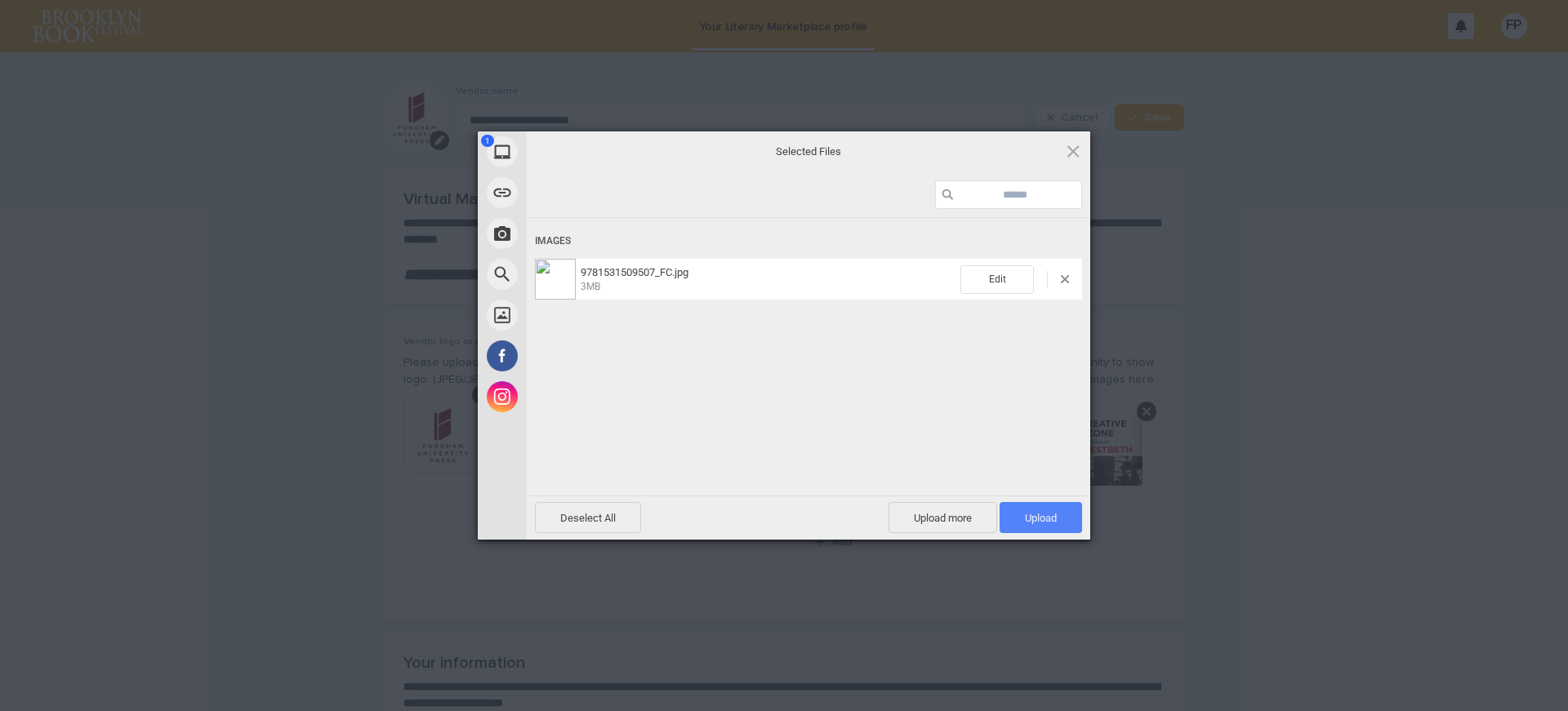
click at [1038, 520] on span "Upload 1" at bounding box center [1040, 518] width 32 height 13
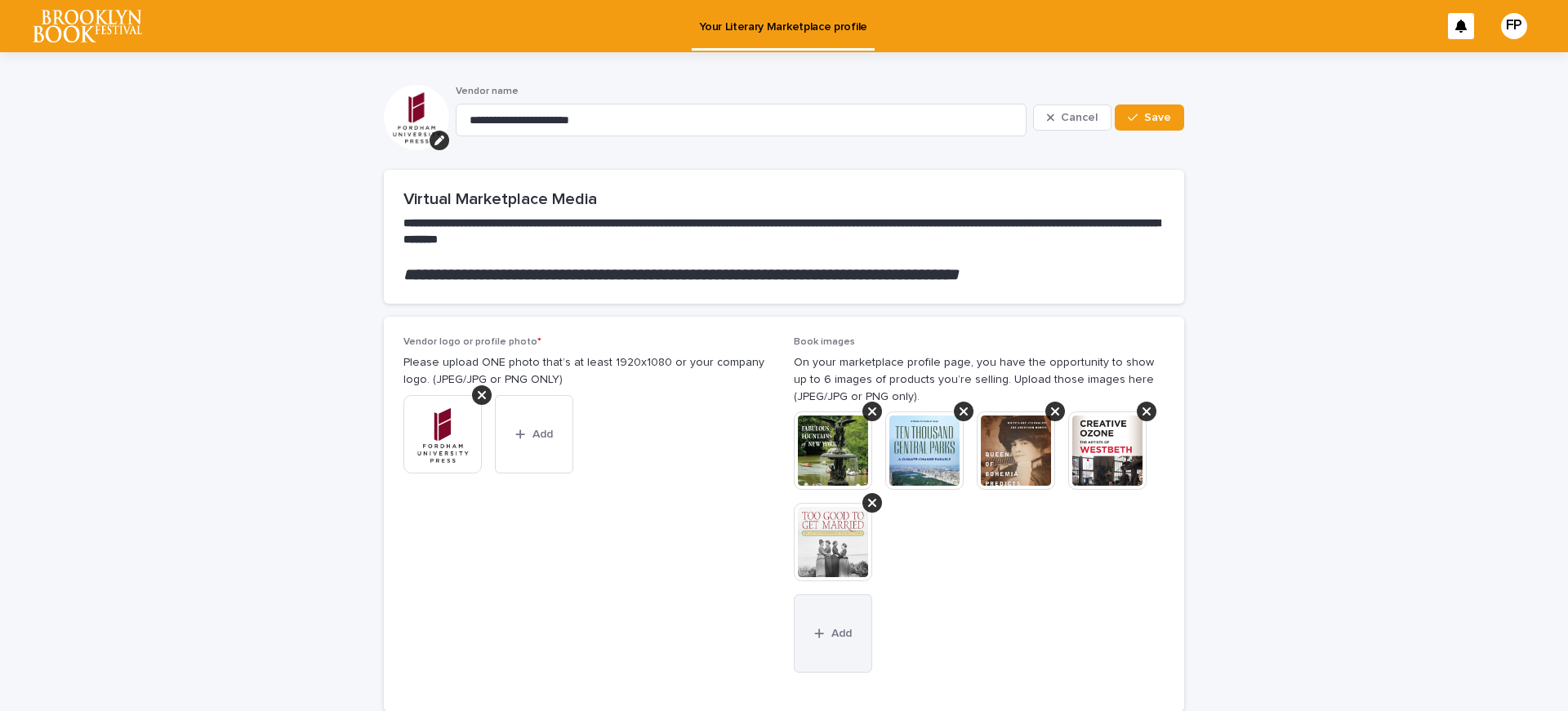
click at [820, 631] on div "button" at bounding box center [822, 634] width 17 height 12
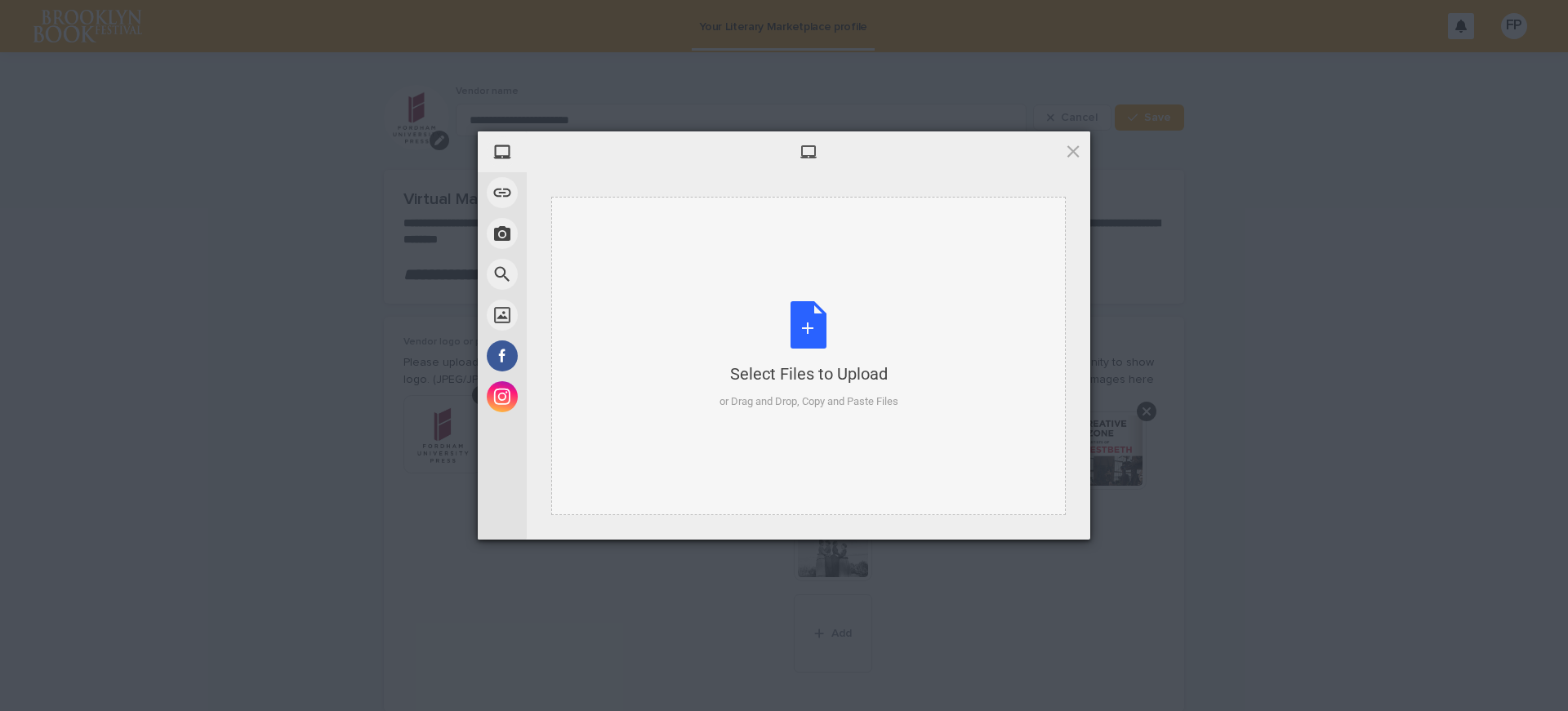
click at [784, 341] on div "Select Files to Upload or Drag and Drop, Copy and Paste Files" at bounding box center [808, 355] width 178 height 108
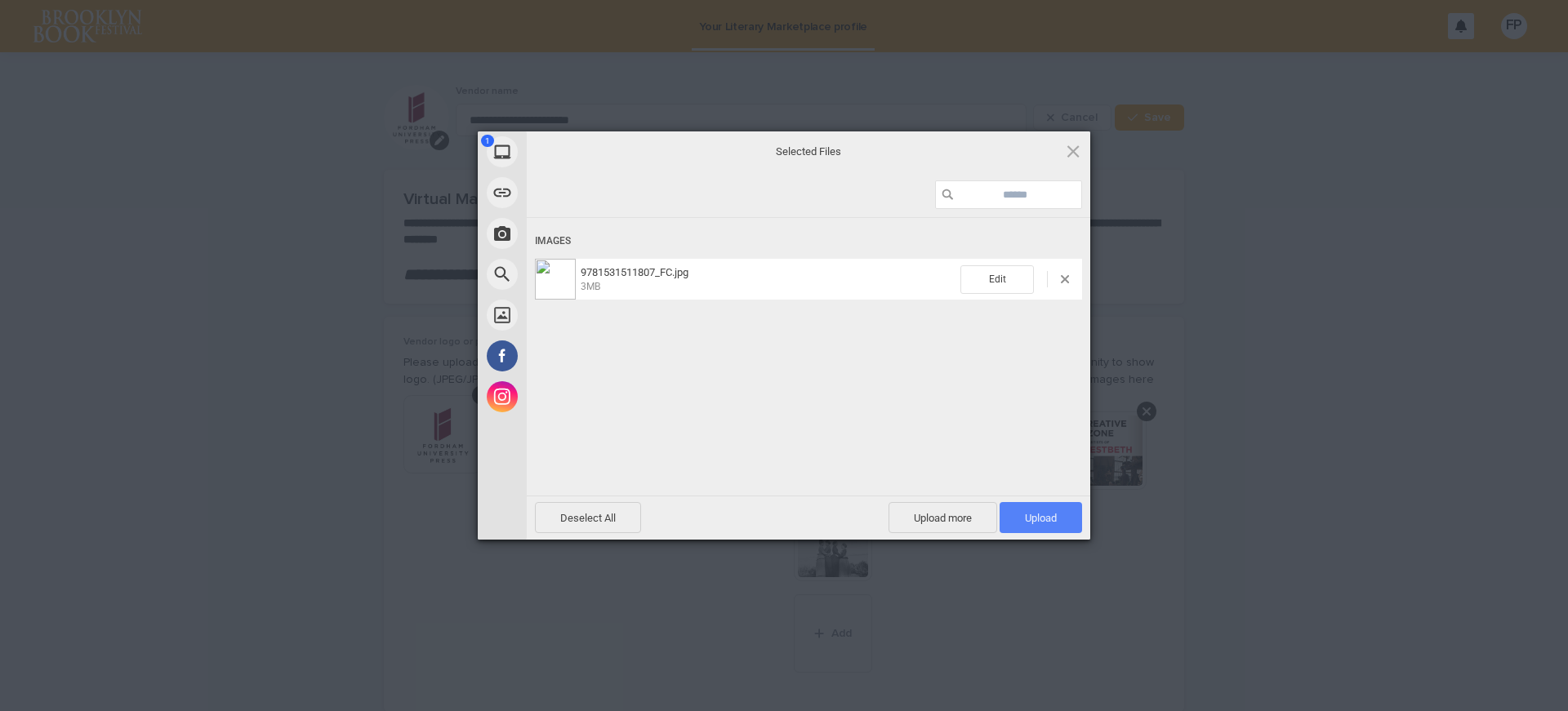
click at [1034, 523] on span "Upload 1" at bounding box center [1040, 518] width 32 height 13
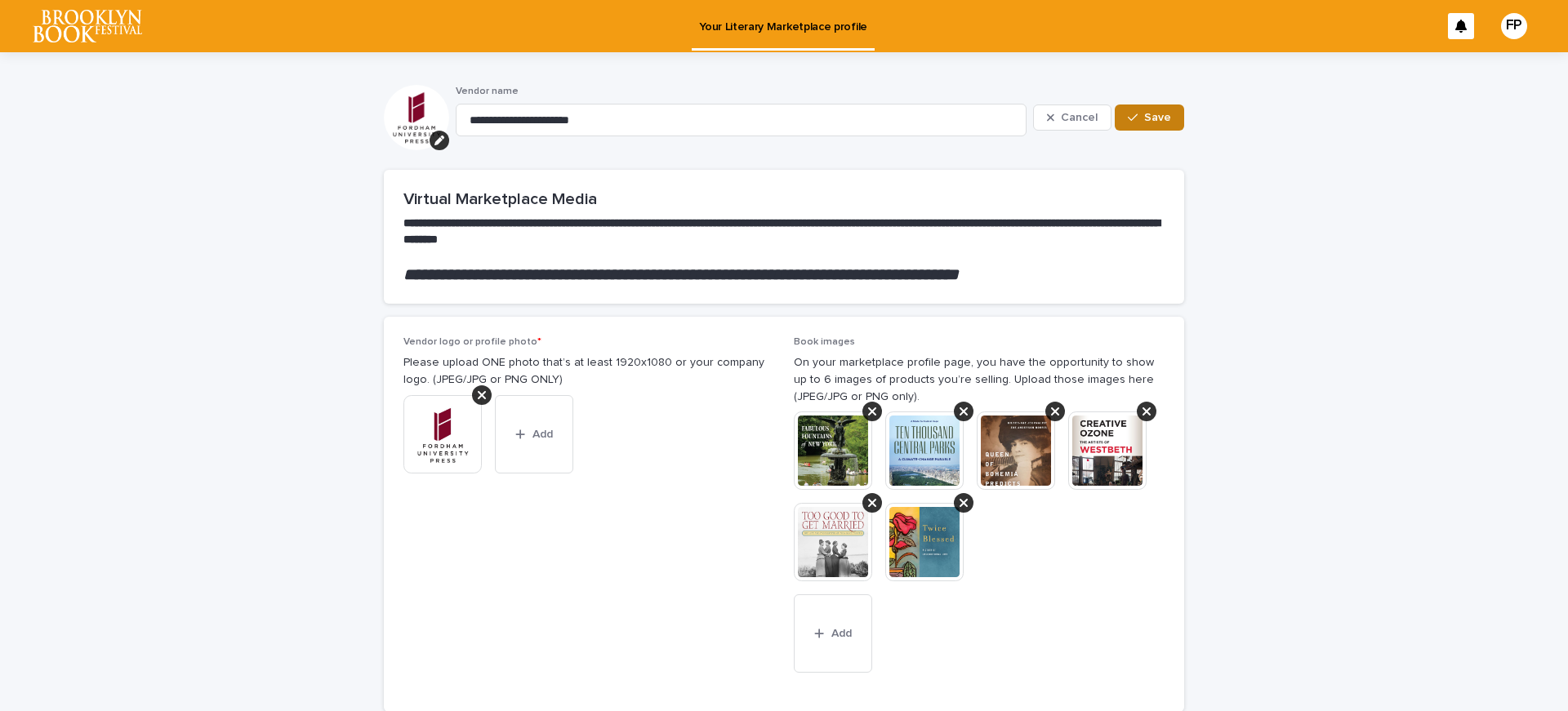
click at [1146, 115] on span "Save" at bounding box center [1157, 118] width 27 height 12
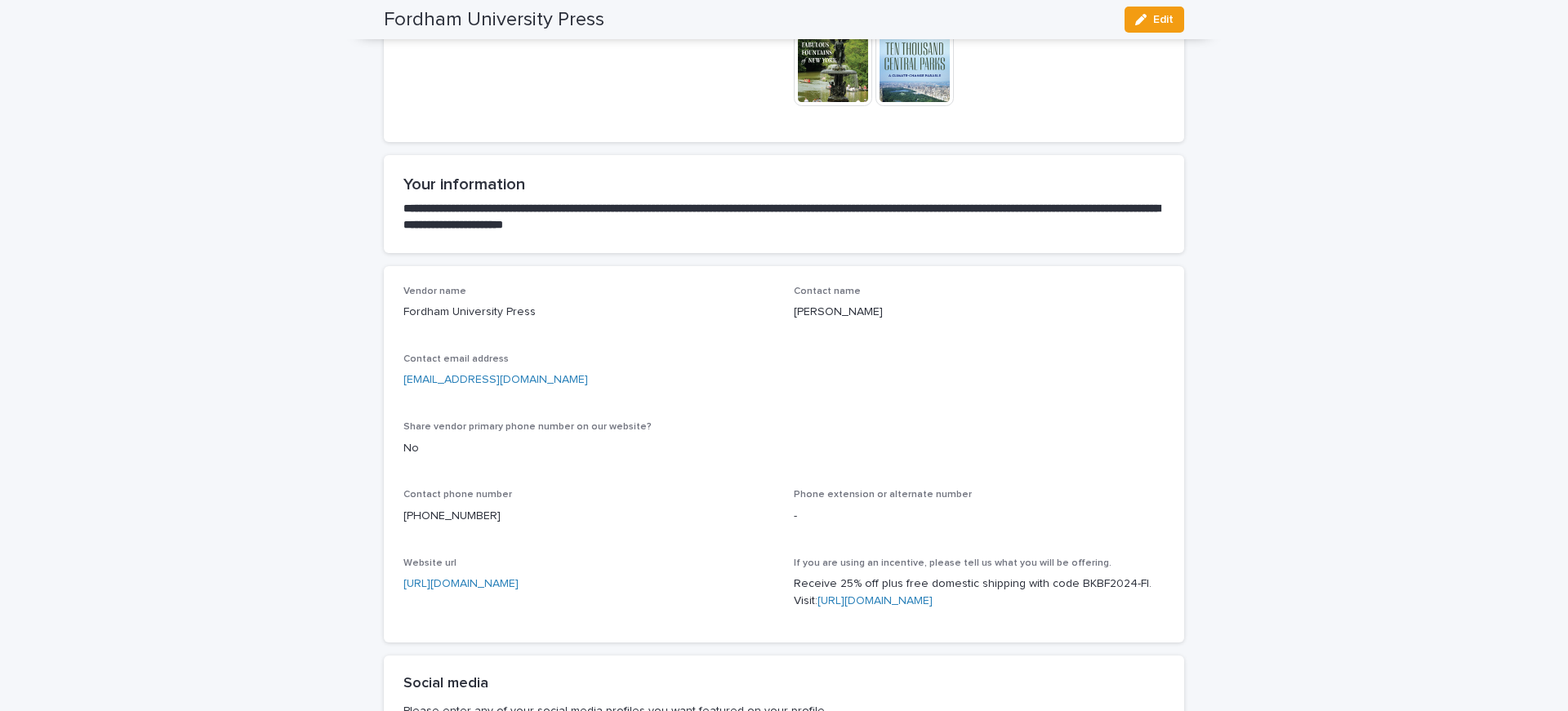
scroll to position [545, 0]
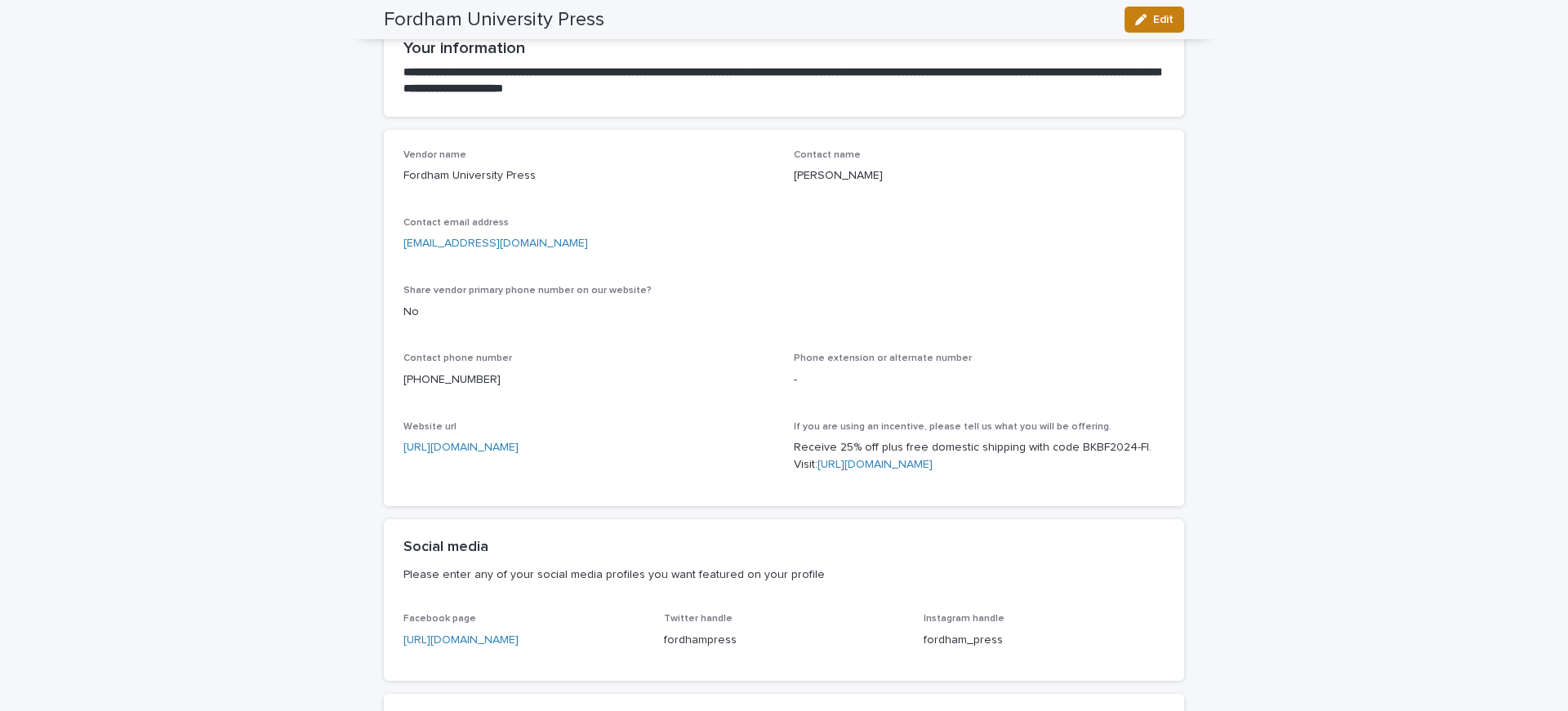
click at [1141, 17] on icon "button" at bounding box center [1141, 20] width 12 height 12
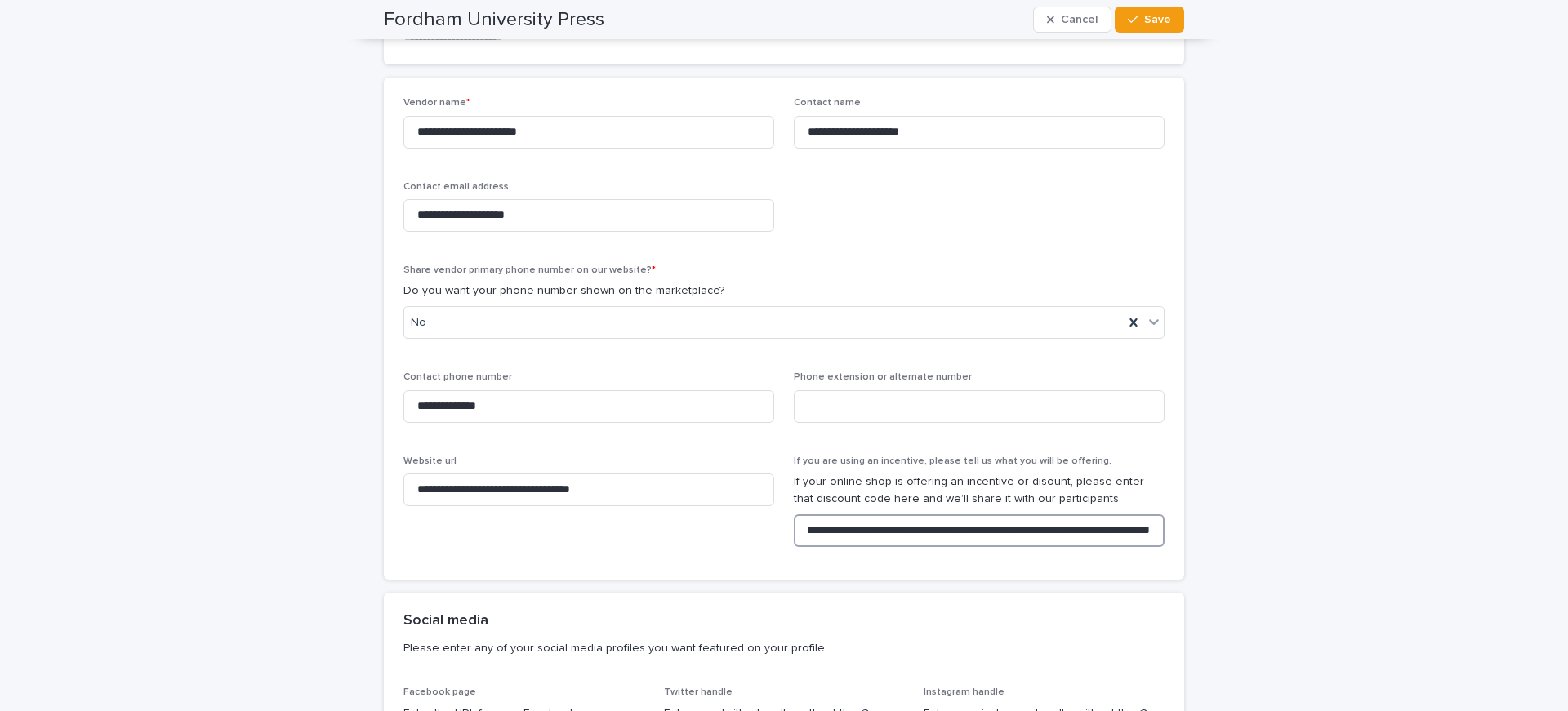
scroll to position [0, 249]
drag, startPoint x: 1108, startPoint y: 533, endPoint x: 896, endPoint y: 534, distance: 212.0
click at [896, 534] on input "**********" at bounding box center [979, 531] width 371 height 32
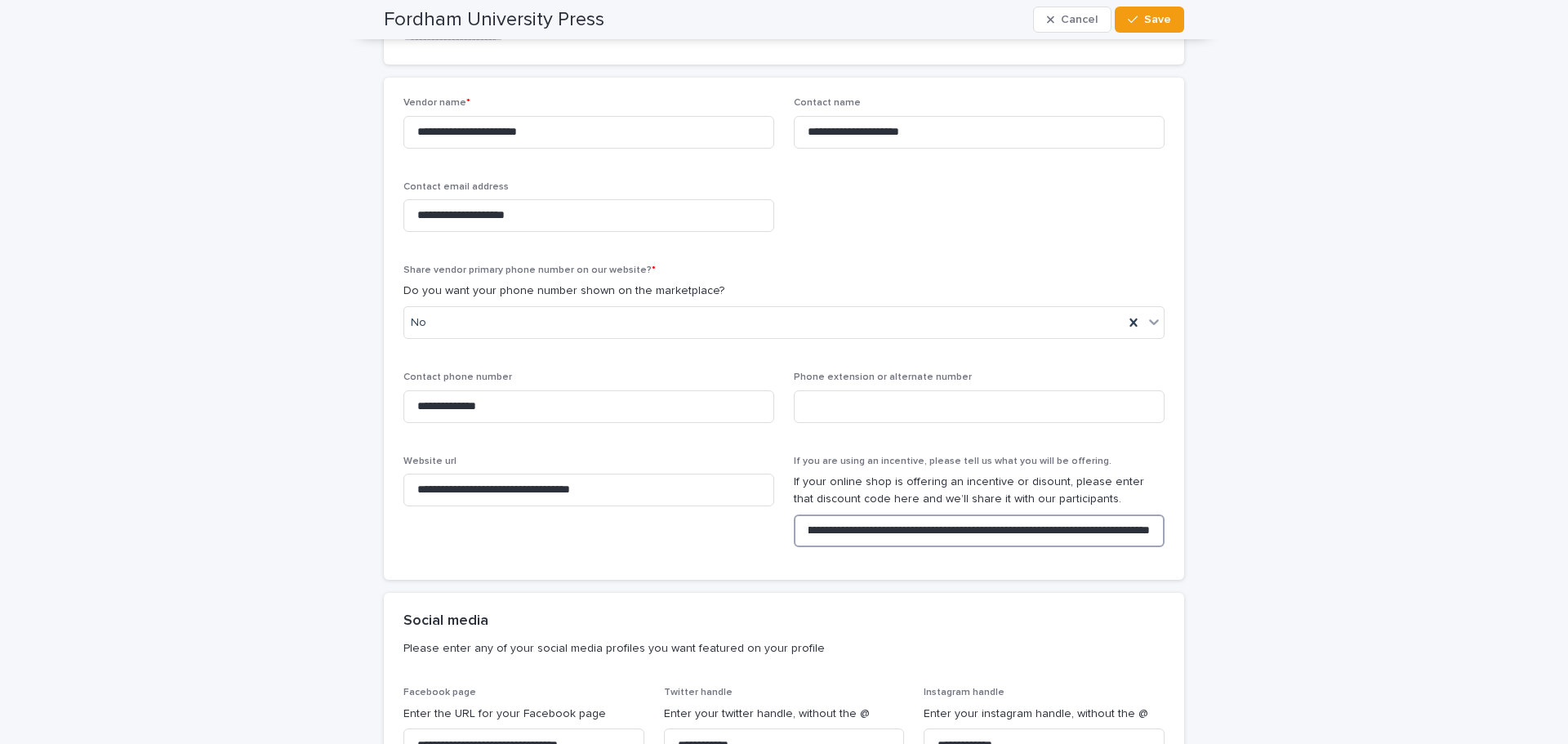
scroll to position [0, 236]
drag, startPoint x: 932, startPoint y: 529, endPoint x: 1305, endPoint y: 531, distance: 373.0
click at [1305, 531] on div "**********" at bounding box center [784, 382] width 1568 height 2176
paste input "**********"
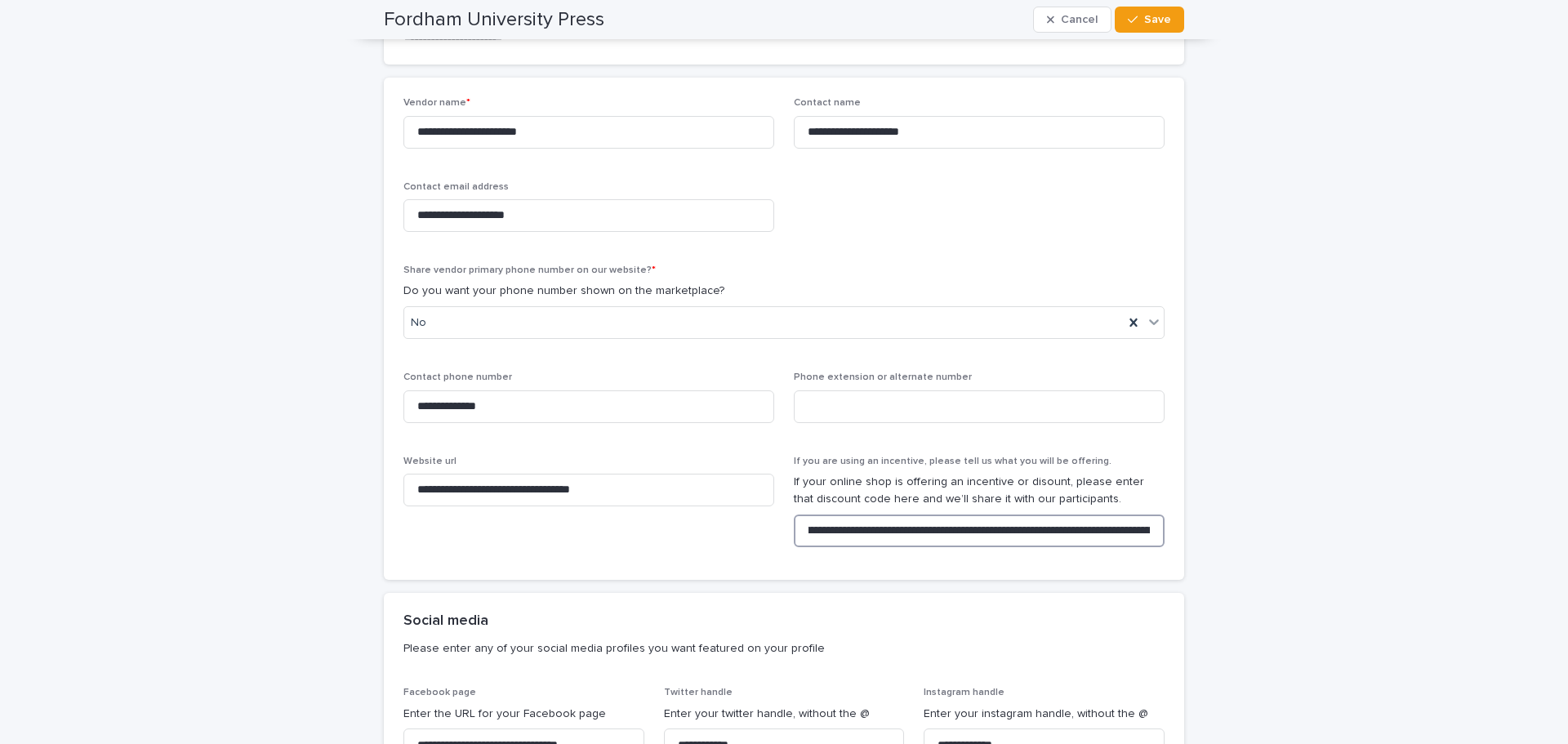
scroll to position [0, 153]
type input "**********"
drag, startPoint x: 667, startPoint y: 490, endPoint x: 298, endPoint y: 474, distance: 369.3
click at [298, 474] on div "**********" at bounding box center [784, 382] width 1568 height 2176
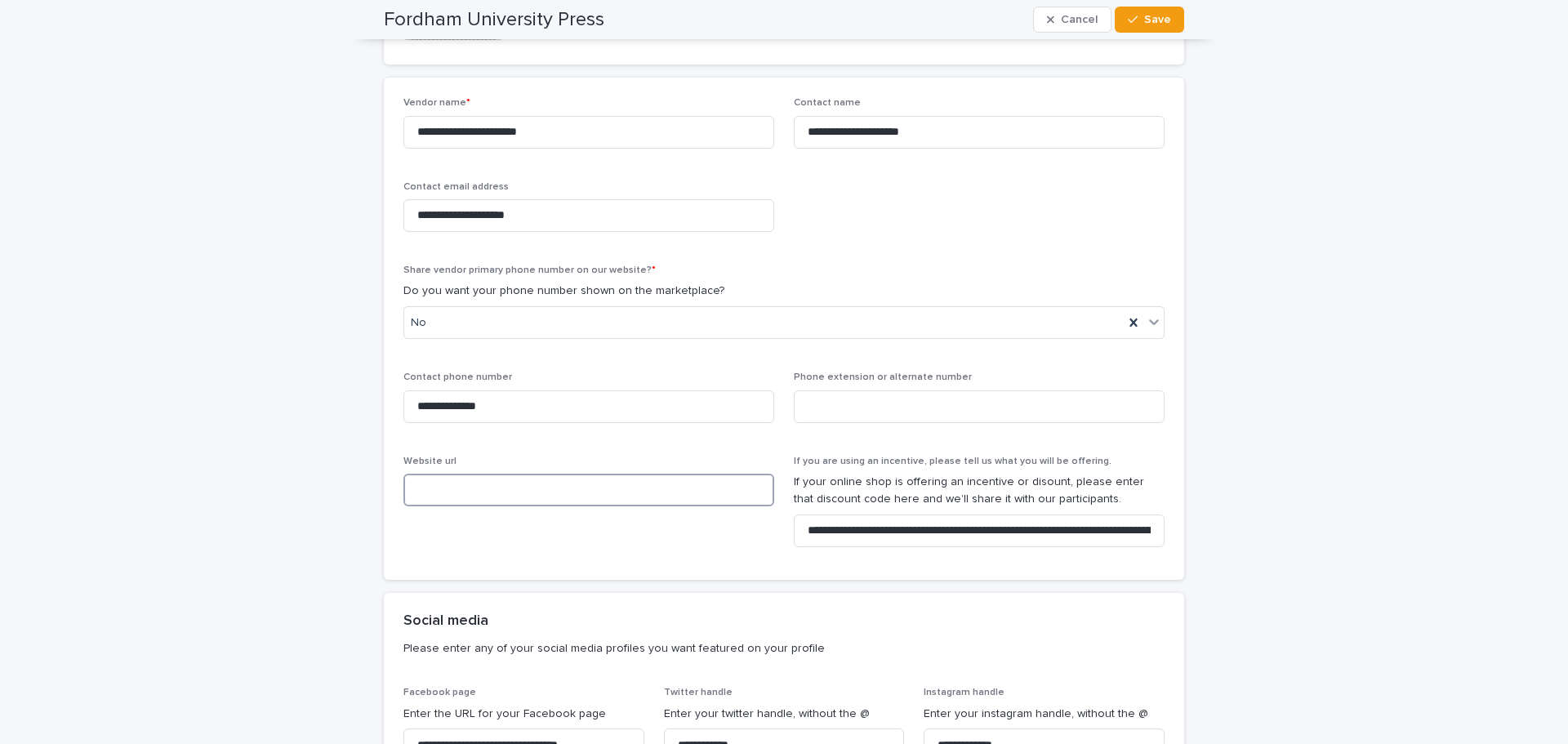
paste input "**********"
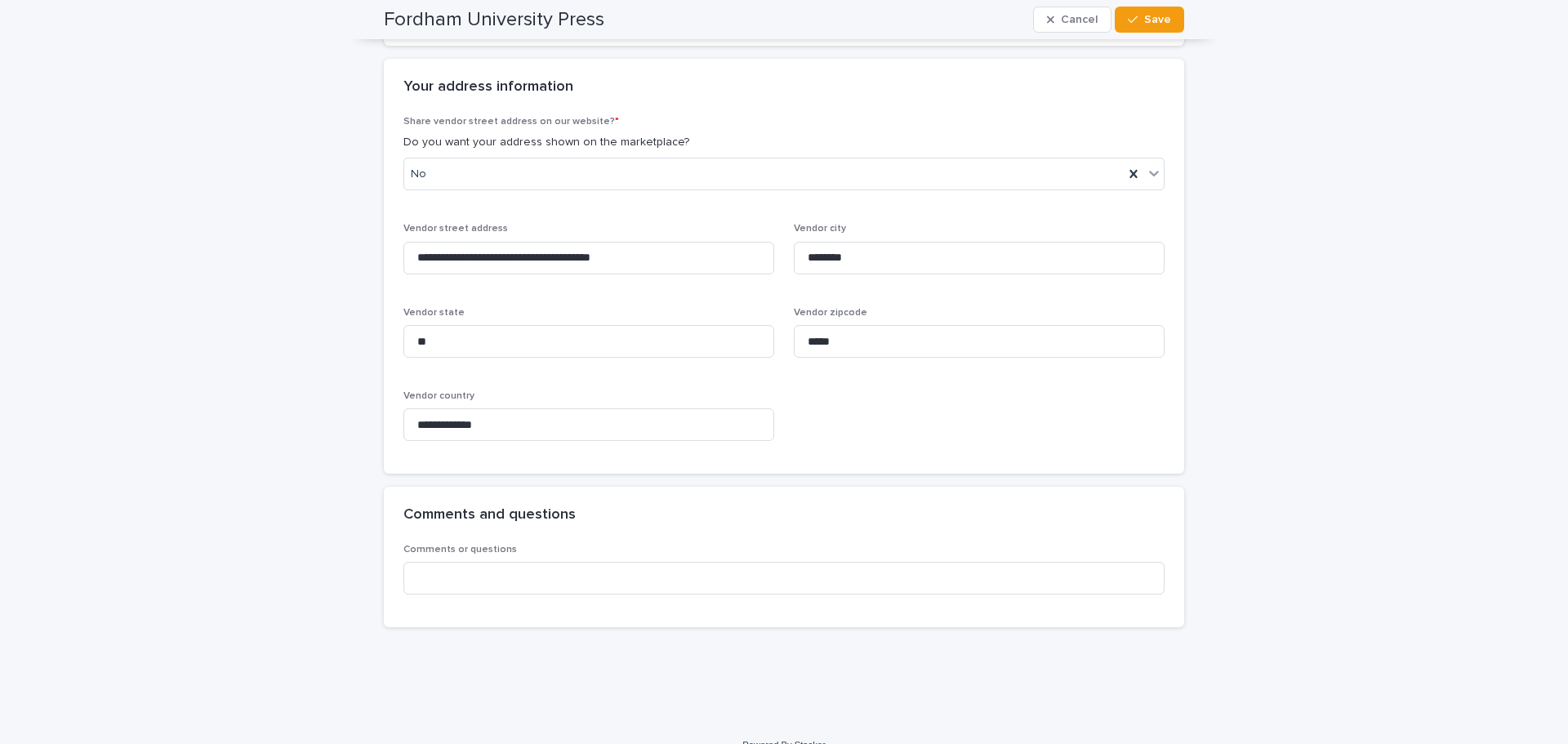
scroll to position [1531, 0]
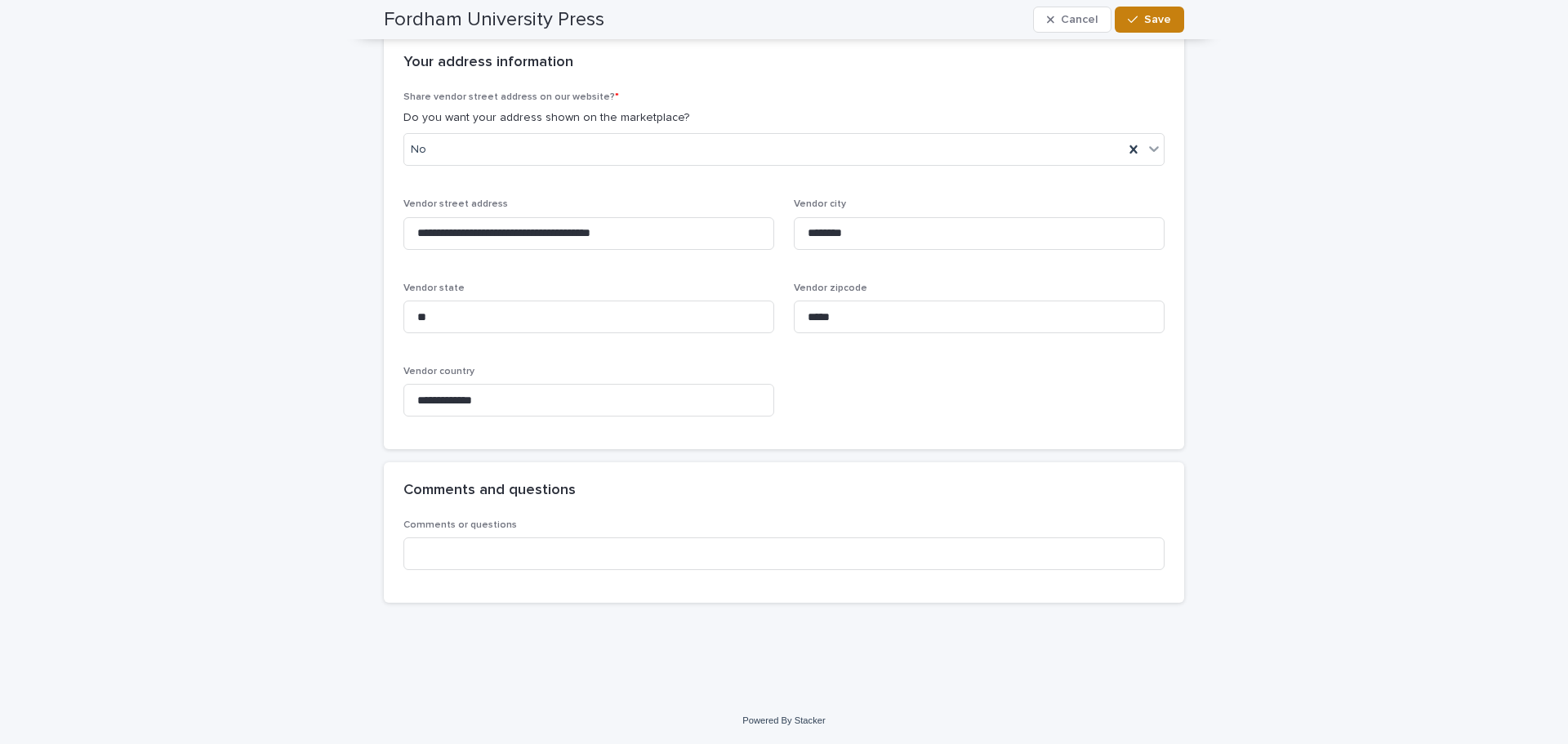
type input "**********"
click at [1127, 22] on icon "button" at bounding box center [1132, 20] width 10 height 12
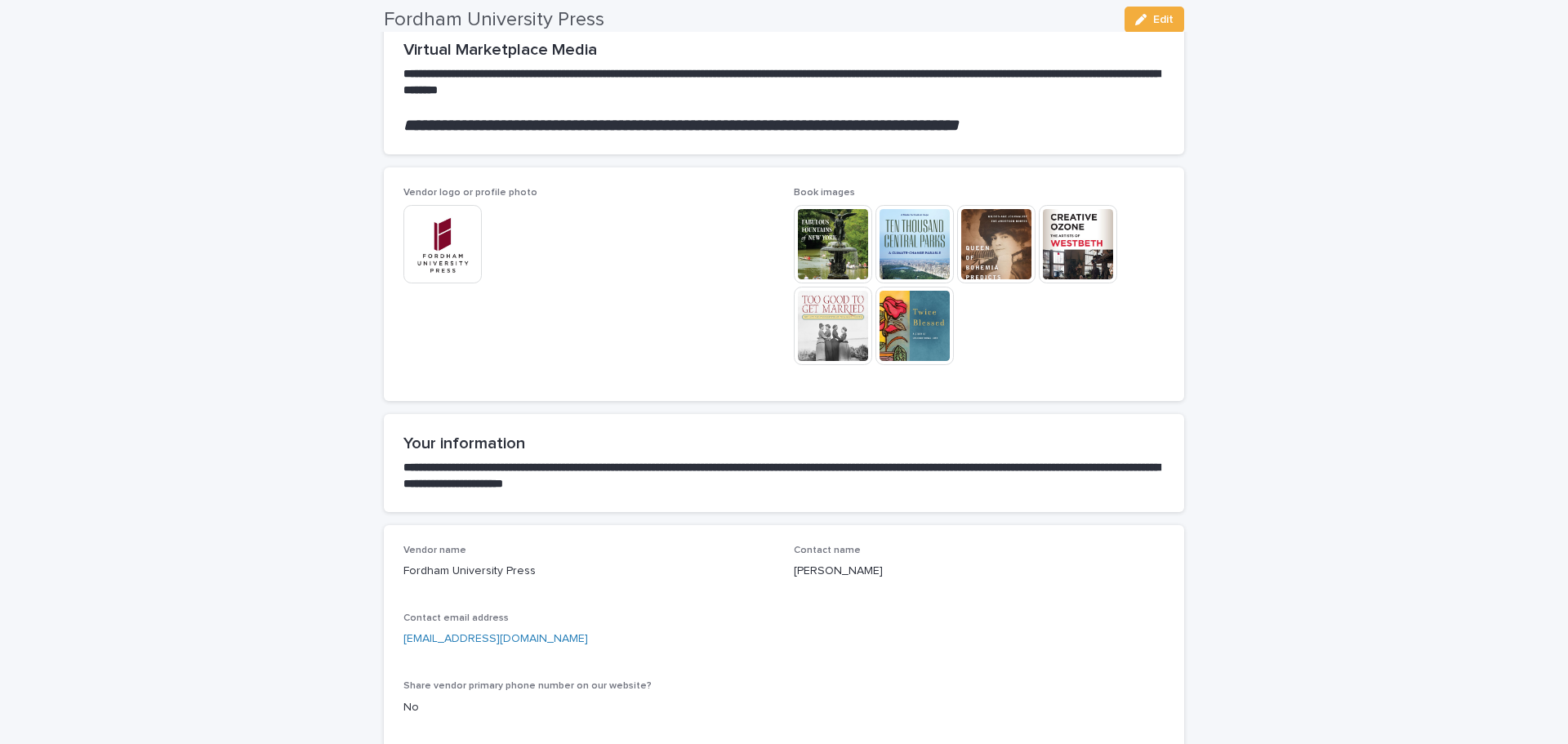
scroll to position [82, 0]
